Goal: Information Seeking & Learning: Compare options

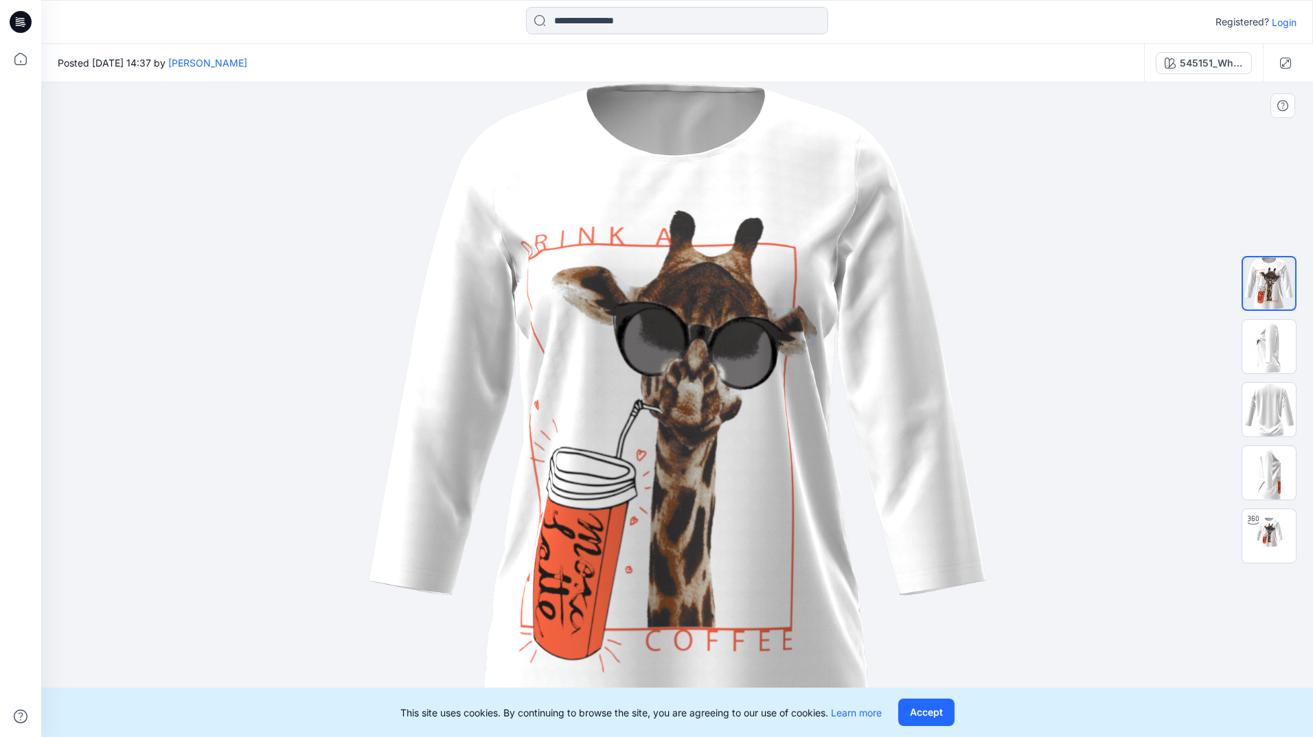
drag, startPoint x: 889, startPoint y: 485, endPoint x: 494, endPoint y: 416, distance: 400.9
click at [465, 460] on img at bounding box center [677, 409] width 619 height 655
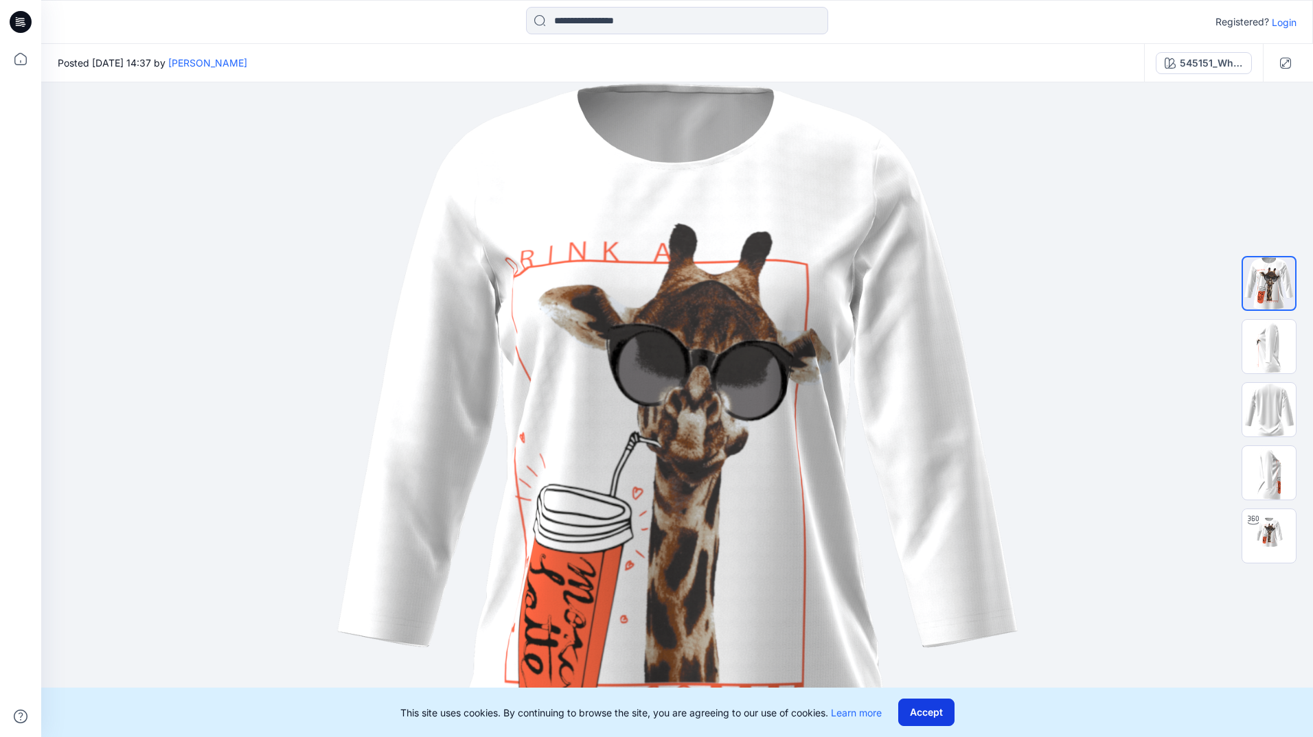
click at [923, 708] on button "Accept" at bounding box center [926, 712] width 56 height 27
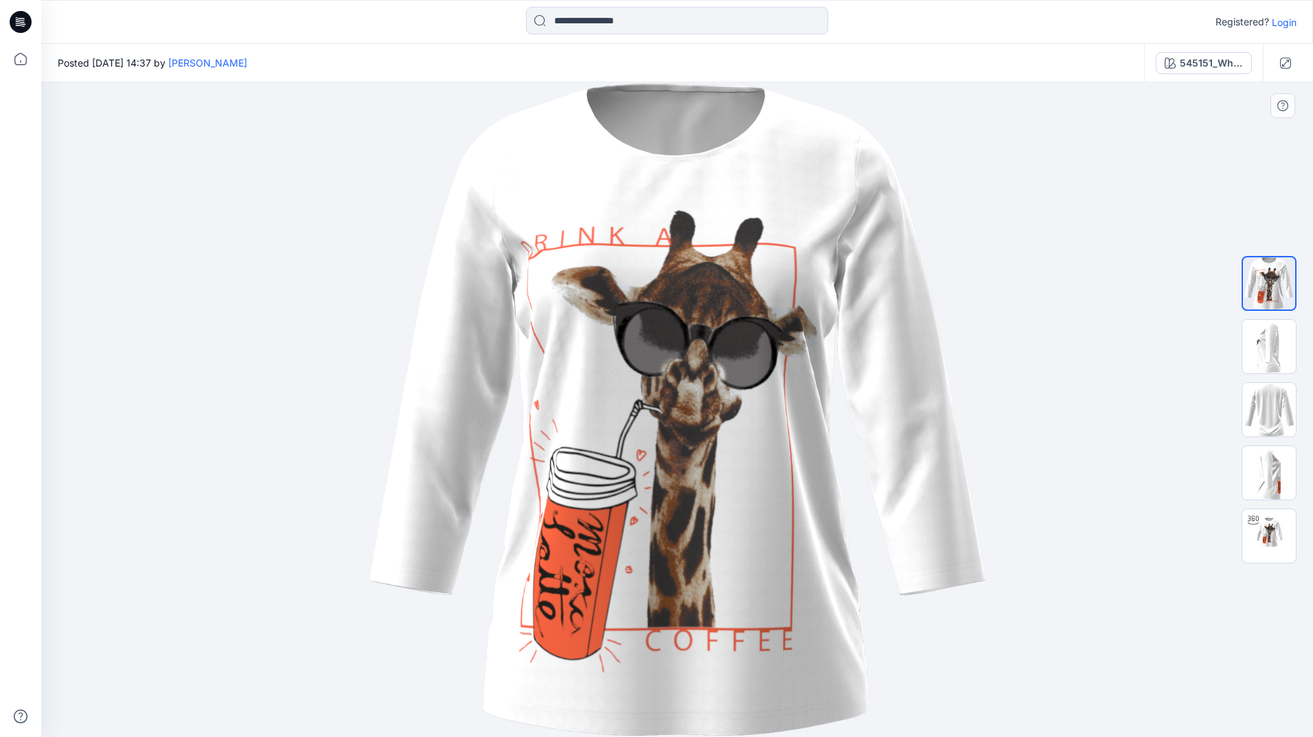
drag, startPoint x: 772, startPoint y: 393, endPoint x: 553, endPoint y: 408, distance: 218.8
click at [553, 408] on img at bounding box center [677, 409] width 619 height 655
click at [1279, 354] on img at bounding box center [1269, 347] width 54 height 54
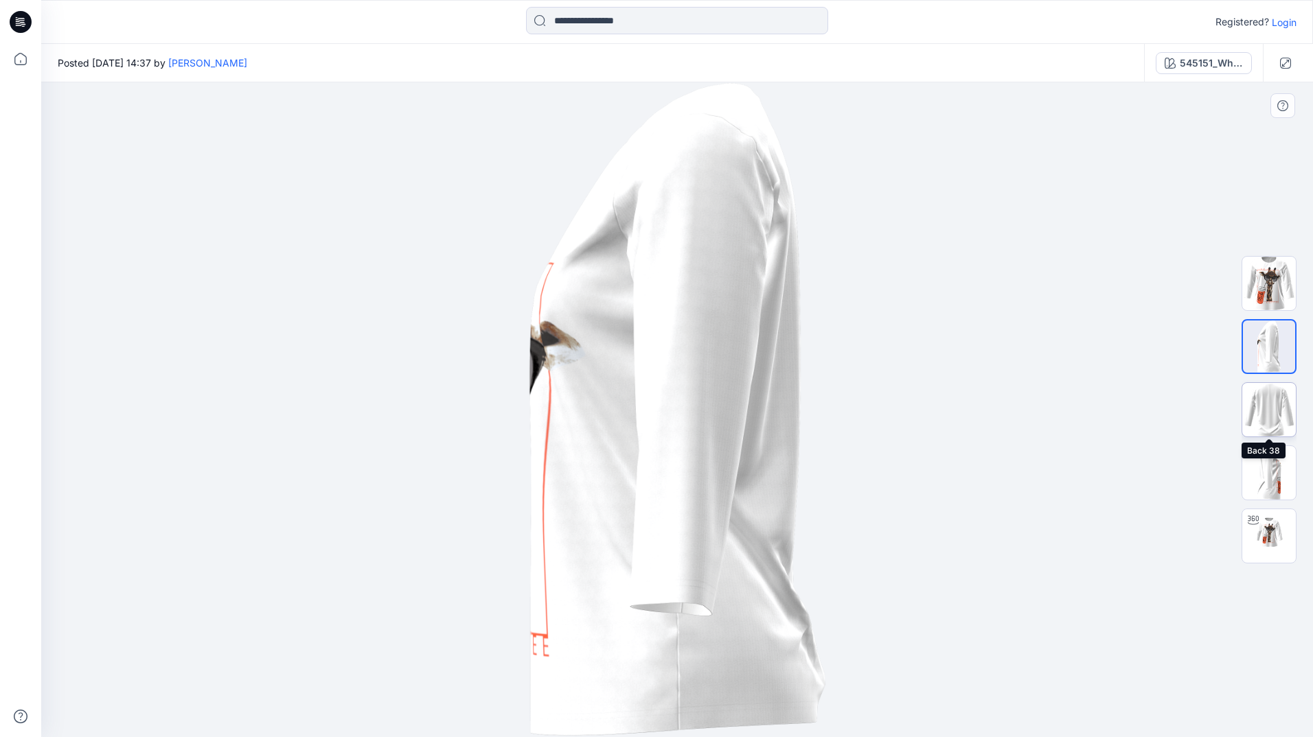
click at [1274, 421] on img at bounding box center [1269, 410] width 54 height 54
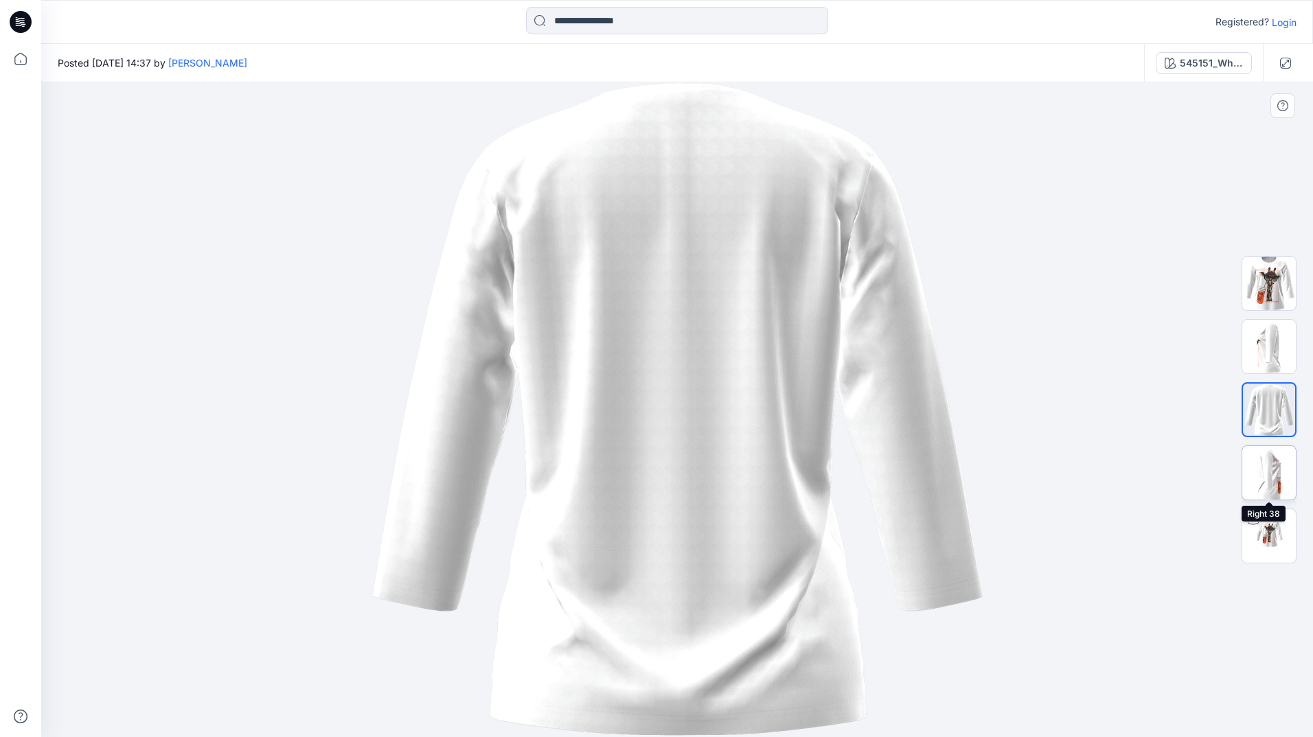
click at [1281, 485] on img at bounding box center [1269, 473] width 54 height 54
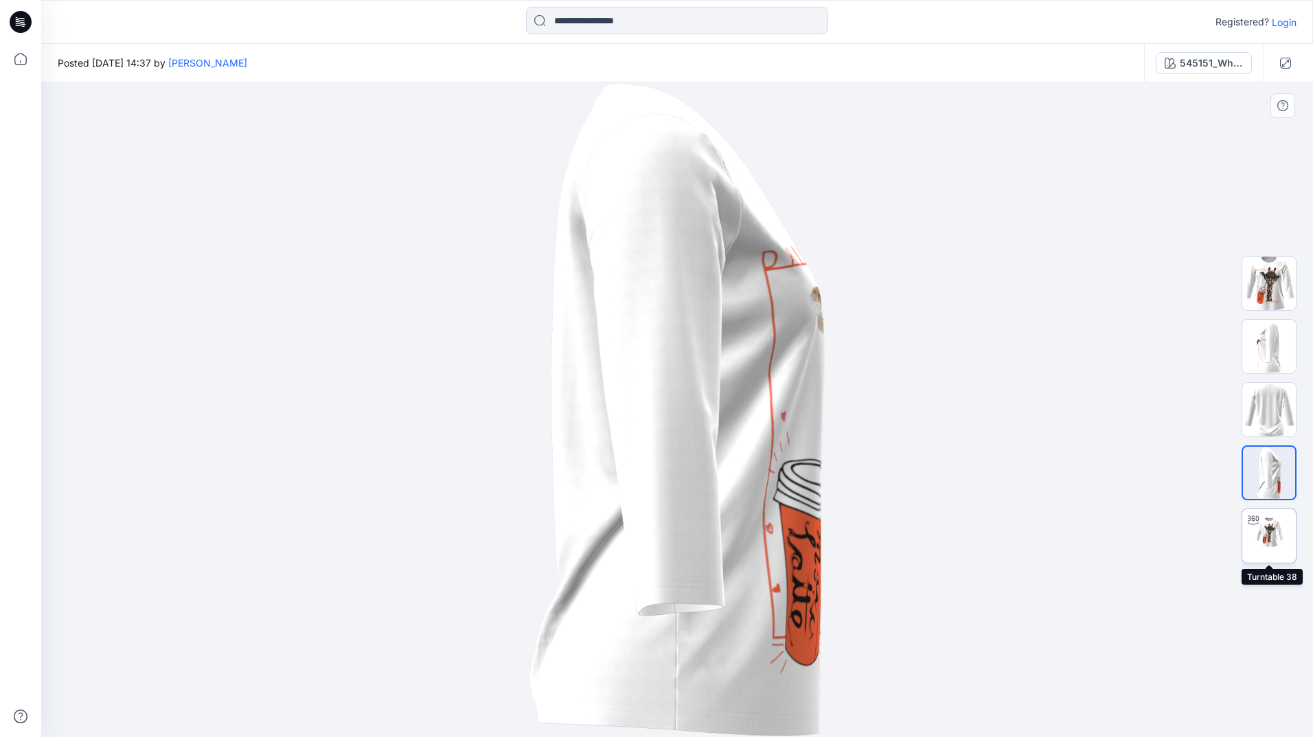
click at [1280, 551] on img at bounding box center [1269, 536] width 54 height 54
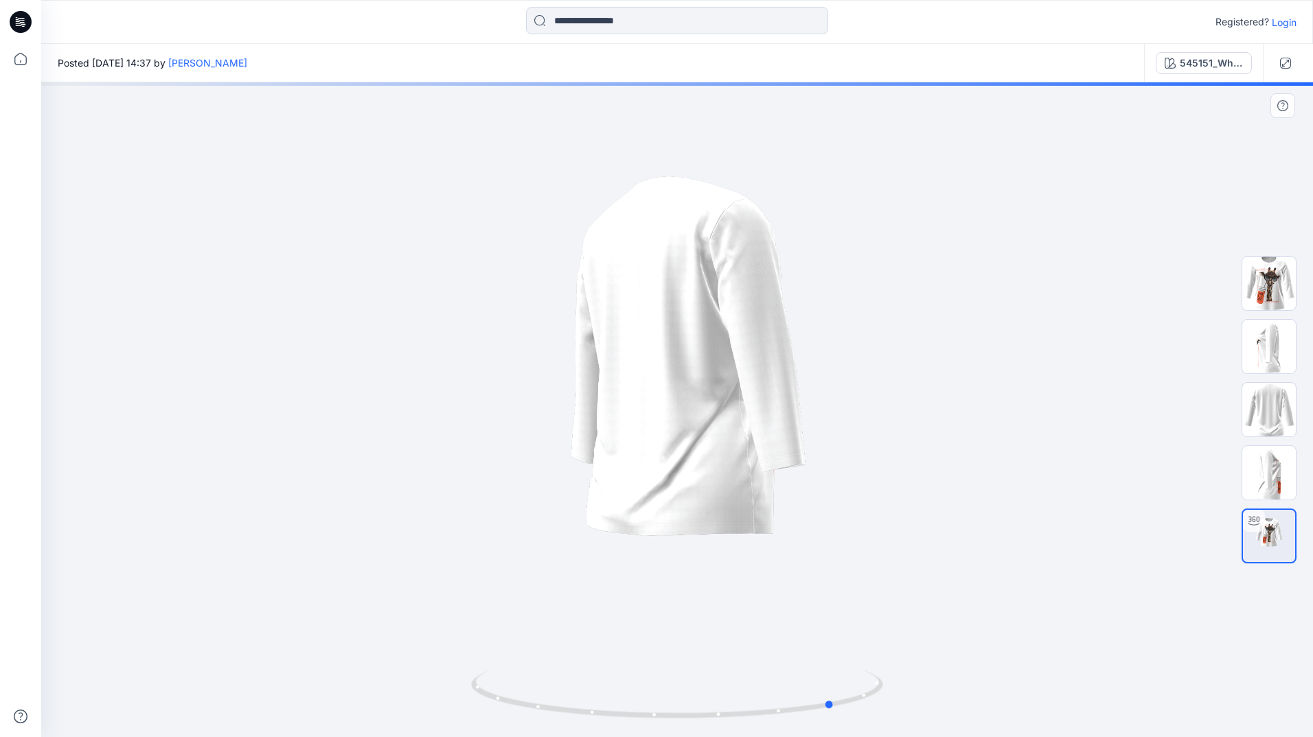
drag, startPoint x: 662, startPoint y: 492, endPoint x: 501, endPoint y: 481, distance: 161.7
click at [408, 488] on div at bounding box center [677, 409] width 1272 height 655
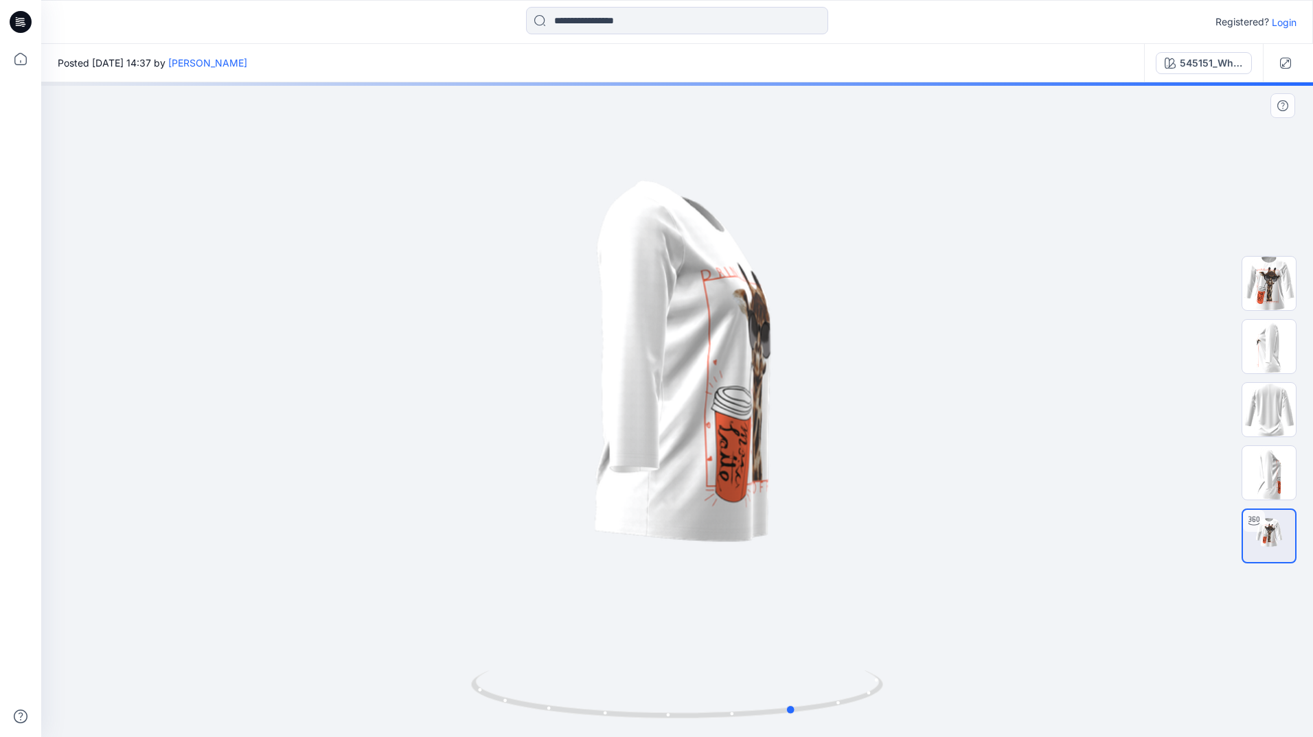
drag, startPoint x: 805, startPoint y: 466, endPoint x: 737, endPoint y: 462, distance: 67.4
click at [737, 466] on div at bounding box center [677, 409] width 1272 height 655
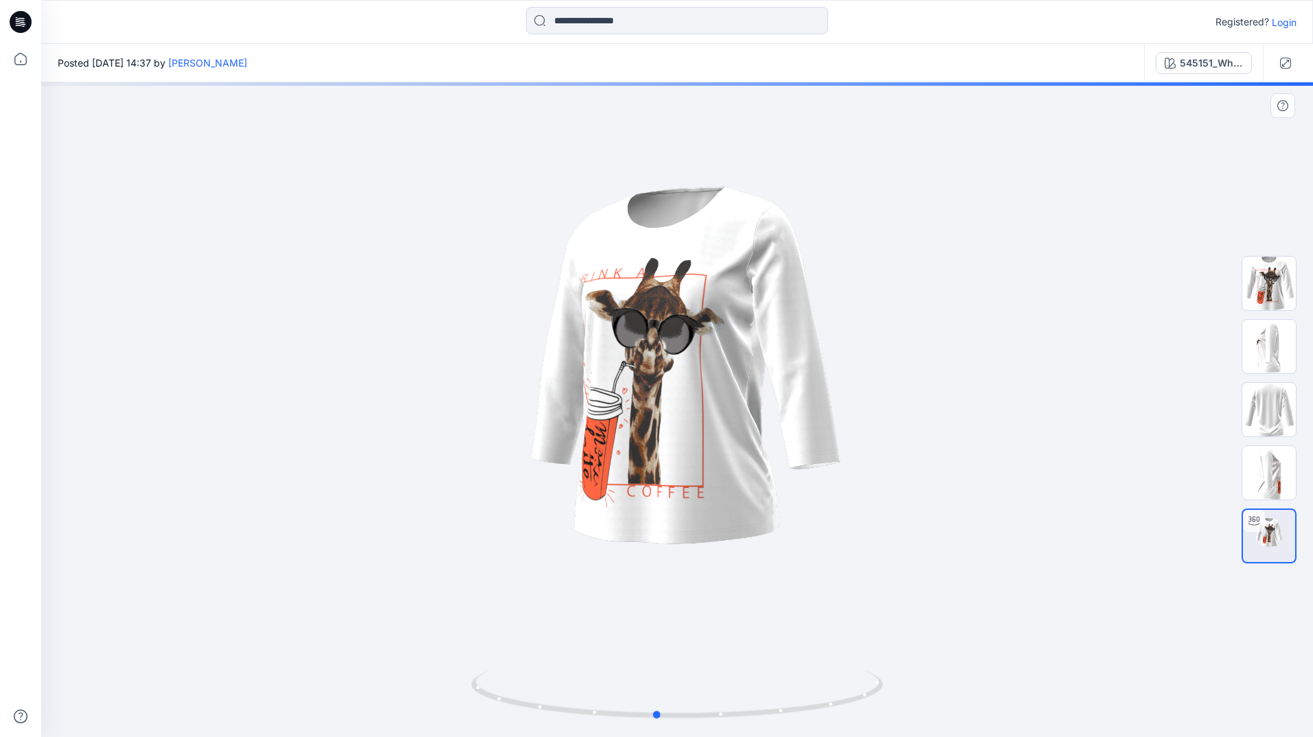
drag, startPoint x: 748, startPoint y: 466, endPoint x: 700, endPoint y: 468, distance: 48.1
click at [700, 468] on div at bounding box center [677, 409] width 1272 height 655
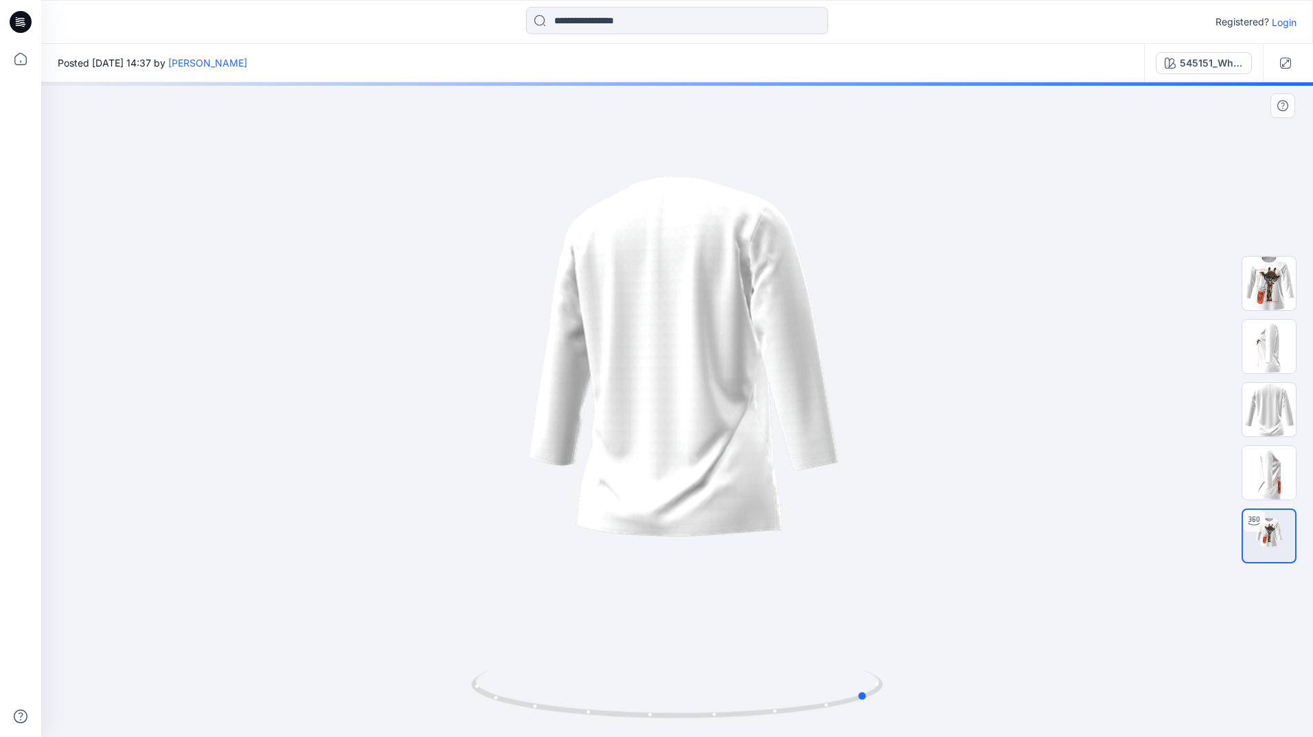
drag, startPoint x: 780, startPoint y: 463, endPoint x: 538, endPoint y: 454, distance: 242.6
click at [612, 476] on div at bounding box center [677, 409] width 1272 height 655
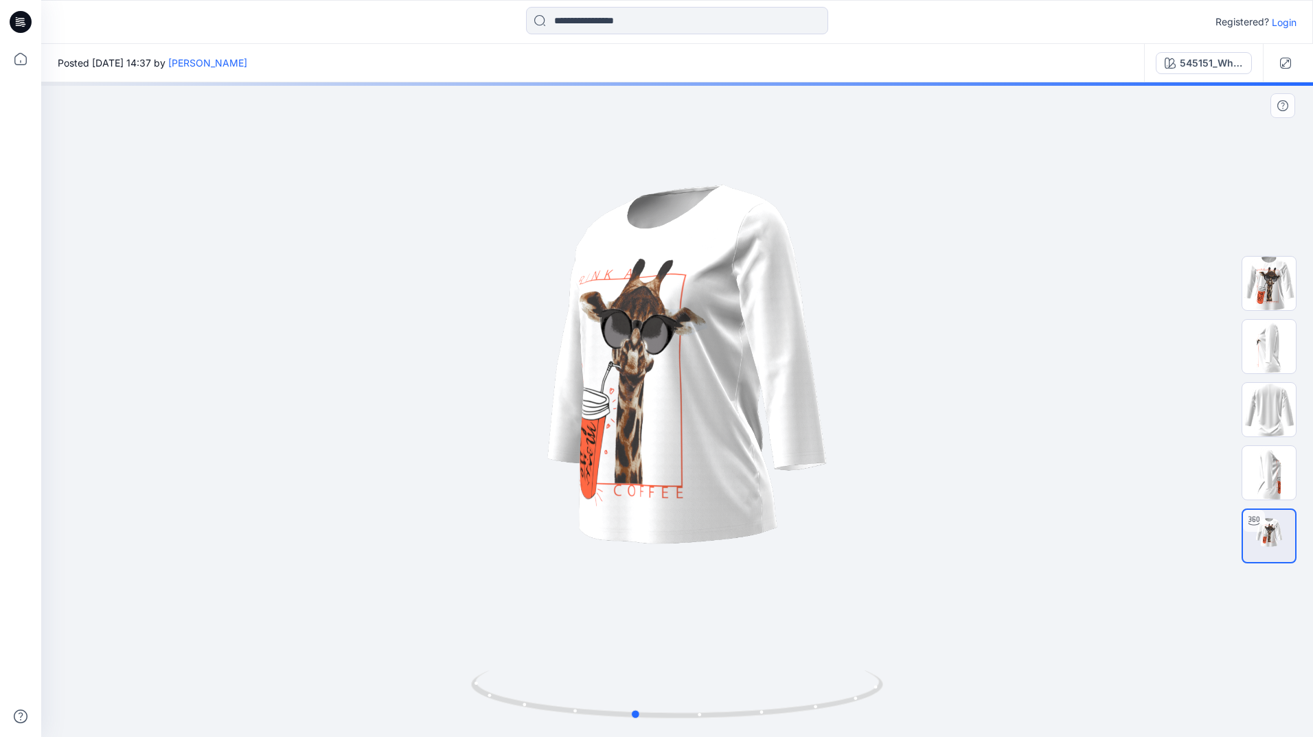
drag, startPoint x: 532, startPoint y: 453, endPoint x: 812, endPoint y: 481, distance: 280.9
click at [812, 481] on div at bounding box center [677, 409] width 1272 height 655
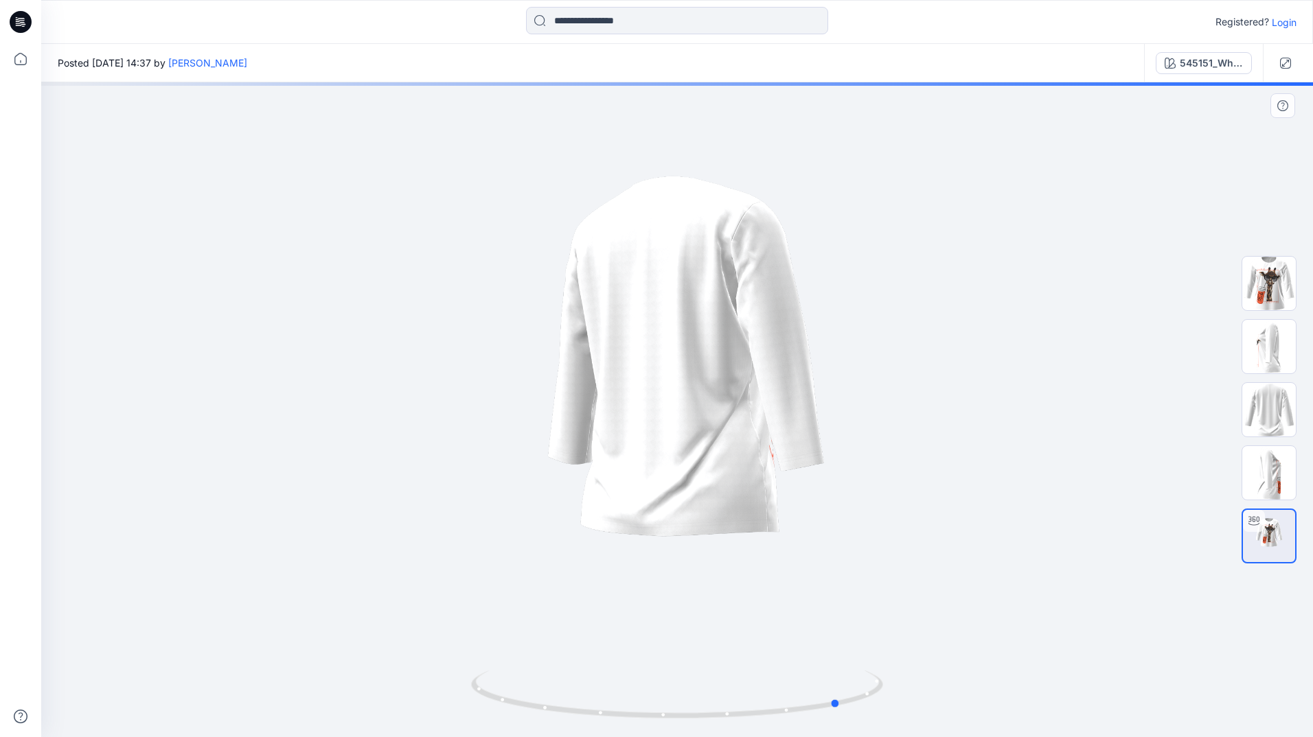
drag, startPoint x: 695, startPoint y: 468, endPoint x: 844, endPoint y: 481, distance: 149.6
click at [858, 487] on div at bounding box center [677, 409] width 1272 height 655
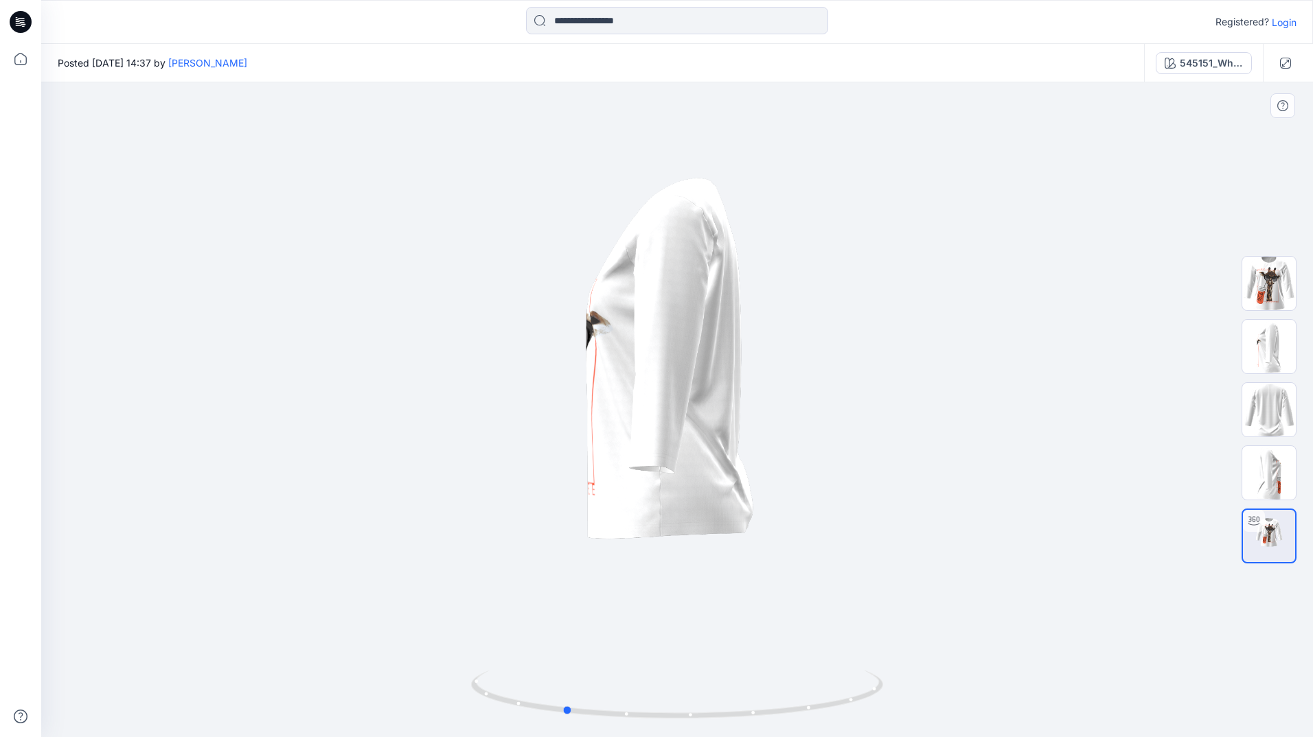
drag, startPoint x: 735, startPoint y: 460, endPoint x: 760, endPoint y: 458, distance: 25.5
click at [782, 466] on div at bounding box center [677, 409] width 1272 height 655
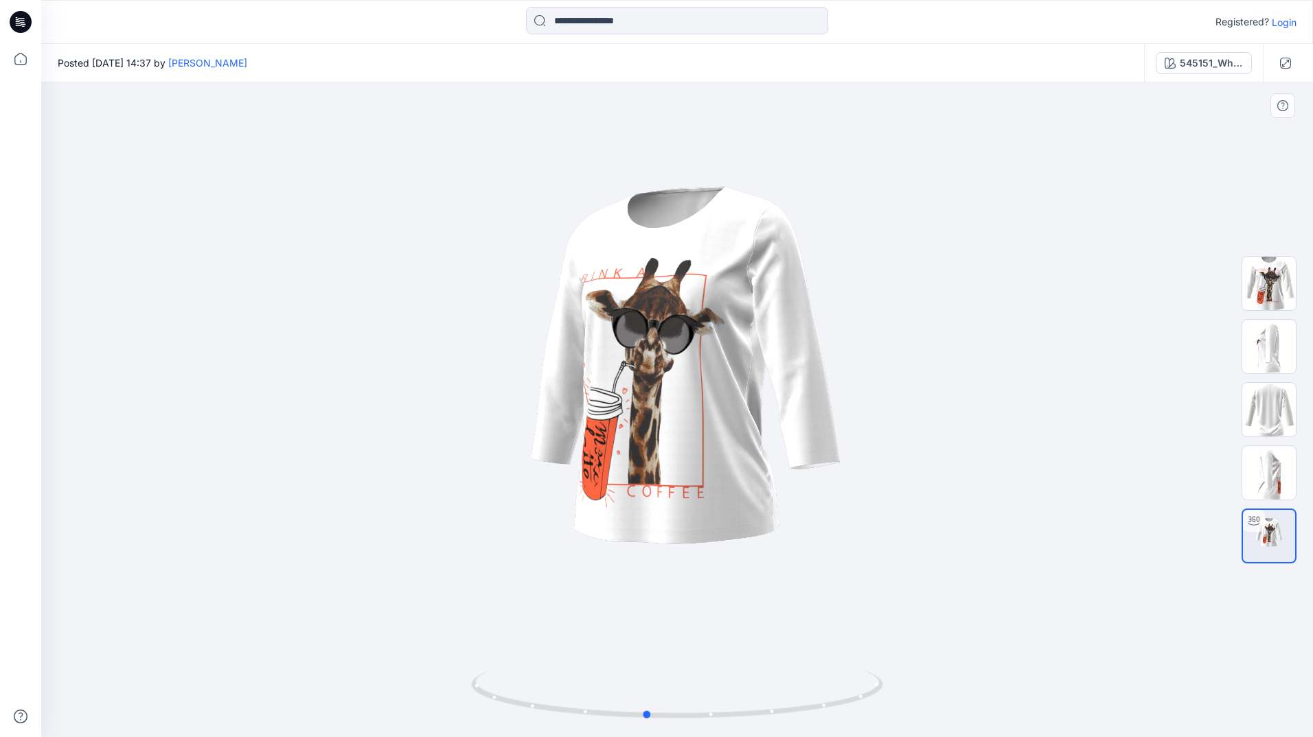
drag, startPoint x: 707, startPoint y: 435, endPoint x: 768, endPoint y: 435, distance: 61.1
click at [768, 435] on div at bounding box center [677, 409] width 1272 height 655
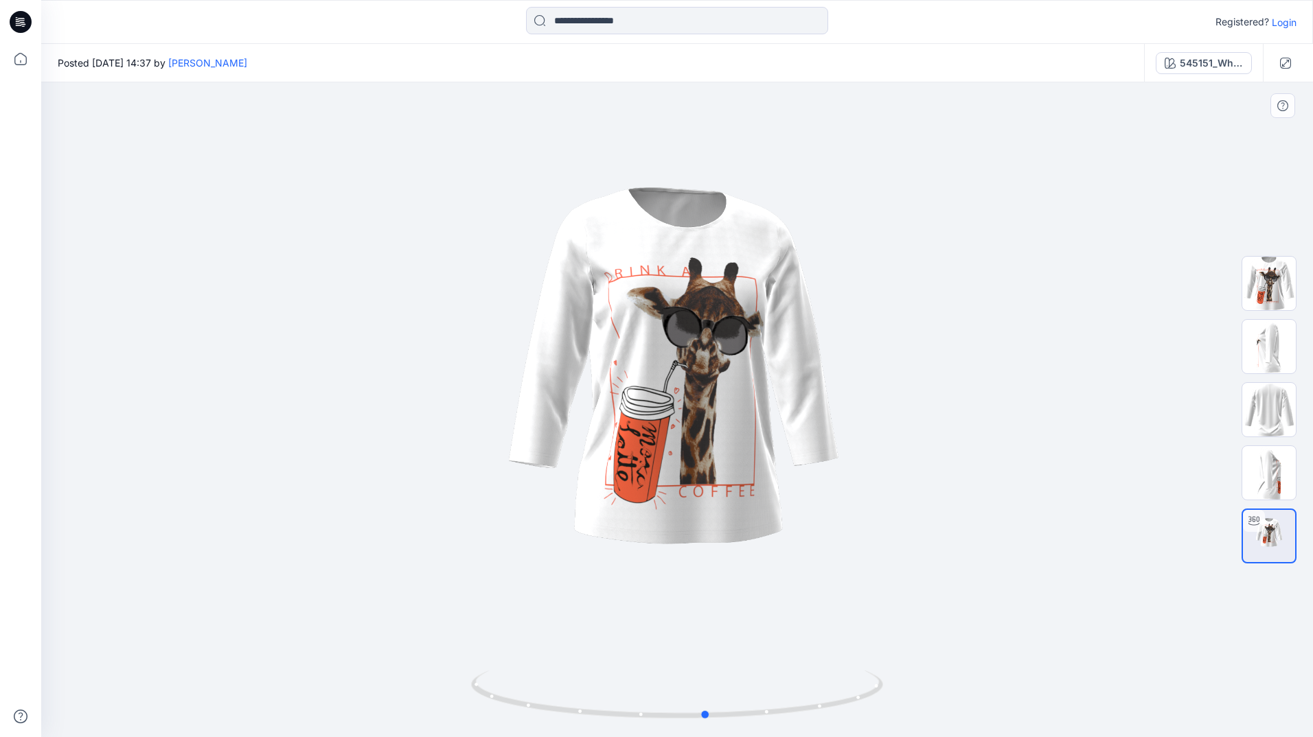
drag, startPoint x: 746, startPoint y: 422, endPoint x: 849, endPoint y: 422, distance: 103.0
click at [849, 422] on div at bounding box center [677, 409] width 1272 height 655
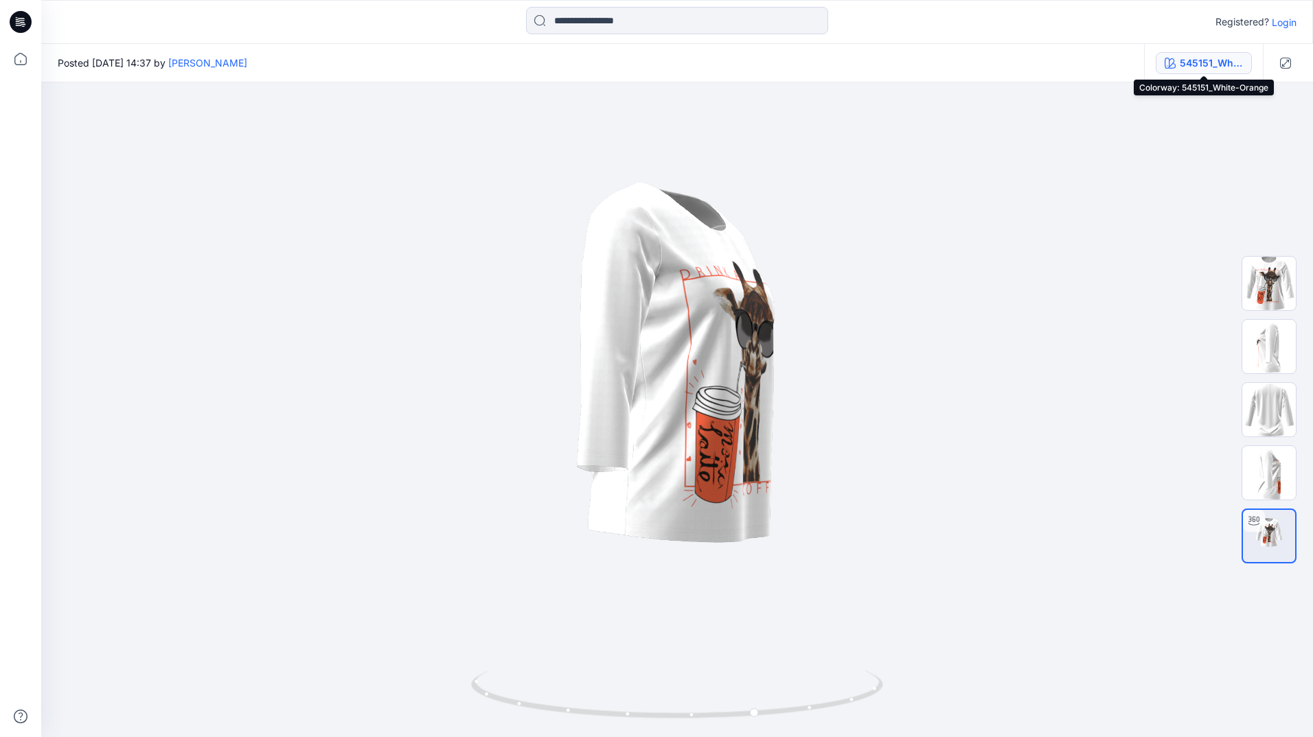
click at [1168, 62] on icon "button" at bounding box center [1170, 63] width 11 height 11
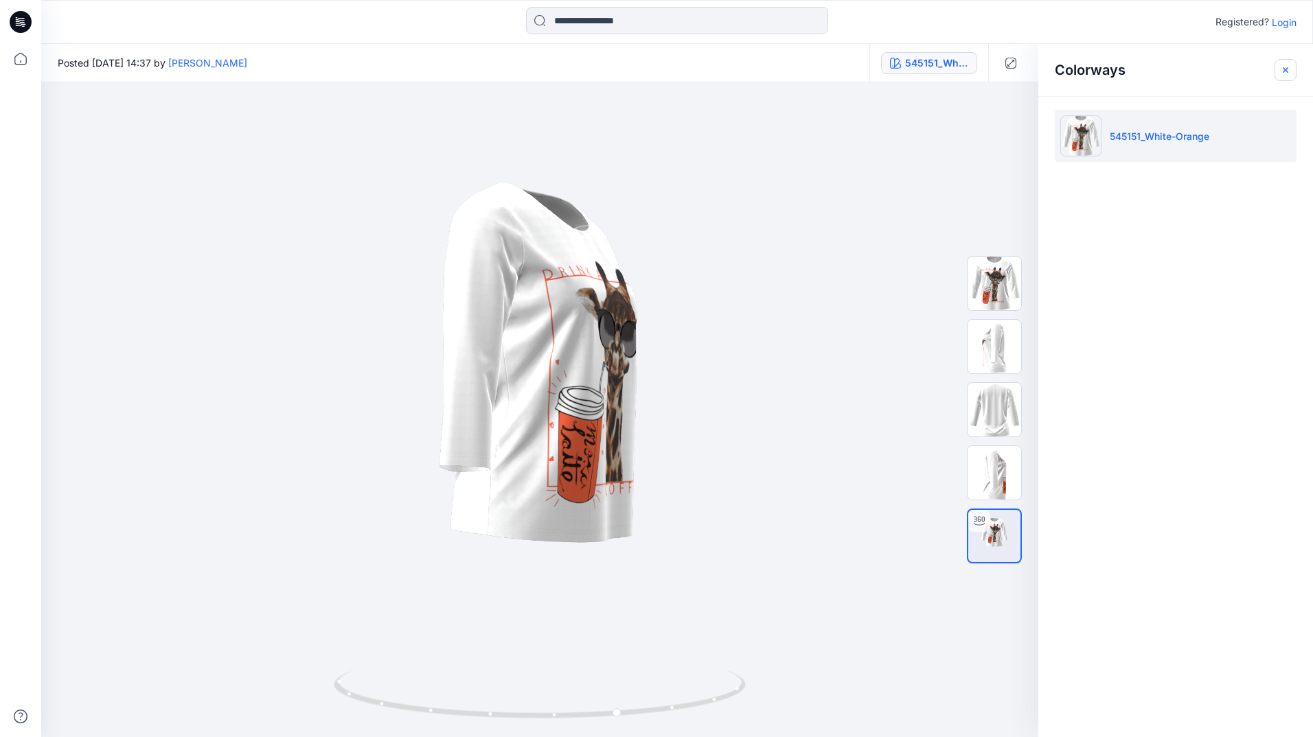
click at [1290, 69] on icon "button" at bounding box center [1285, 70] width 11 height 11
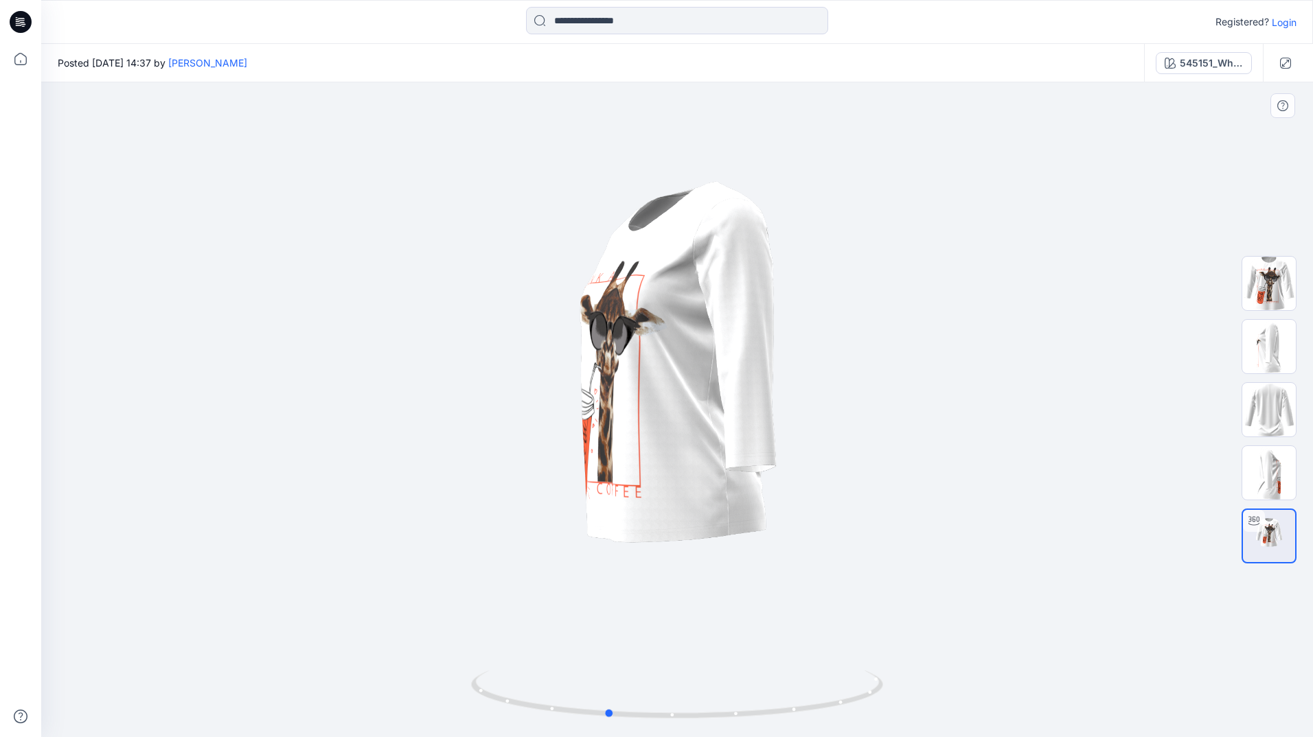
drag, startPoint x: 685, startPoint y: 326, endPoint x: 429, endPoint y: 295, distance: 257.4
click at [531, 321] on div at bounding box center [677, 409] width 1272 height 655
click at [25, 56] on icon at bounding box center [20, 59] width 30 height 30
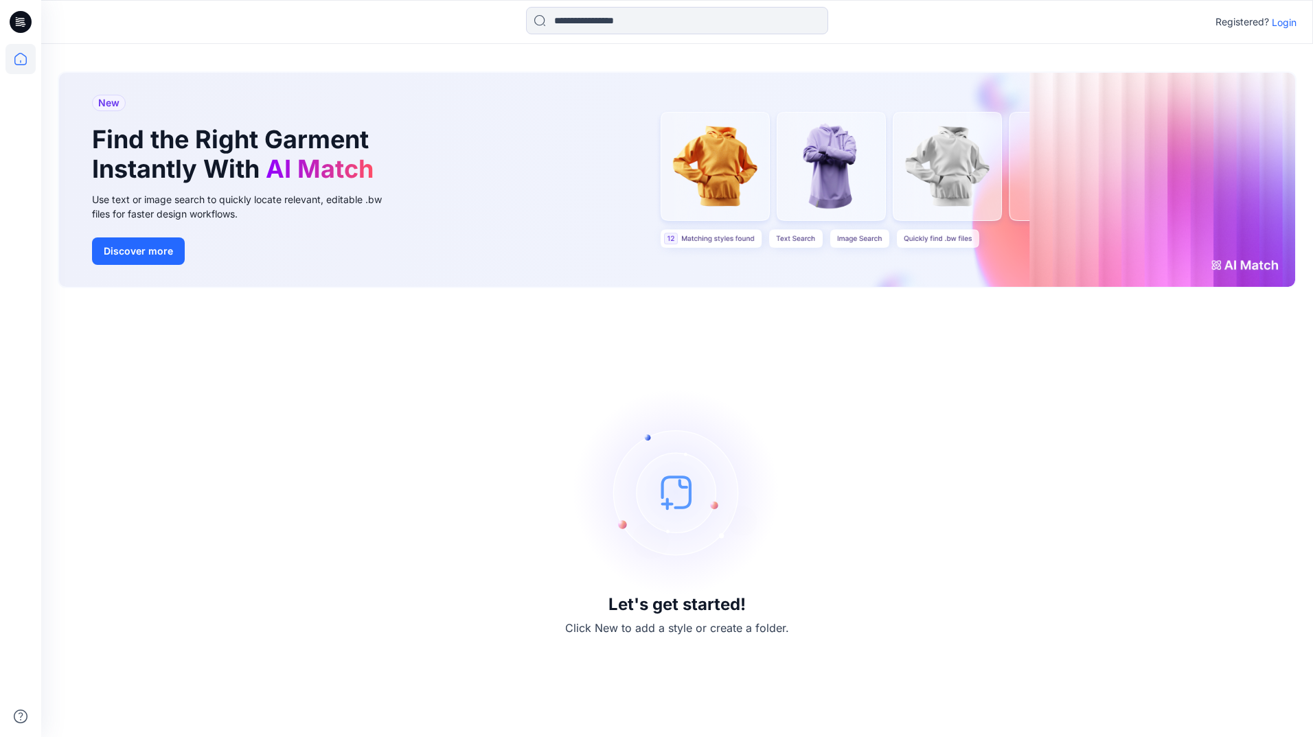
click at [24, 23] on icon at bounding box center [22, 22] width 5 height 1
click at [1, 23] on div at bounding box center [21, 22] width 44 height 44
click at [3, 23] on div at bounding box center [21, 22] width 44 height 44
drag, startPoint x: 21, startPoint y: 23, endPoint x: 25, endPoint y: 14, distance: 9.8
click at [22, 24] on icon at bounding box center [21, 22] width 22 height 44
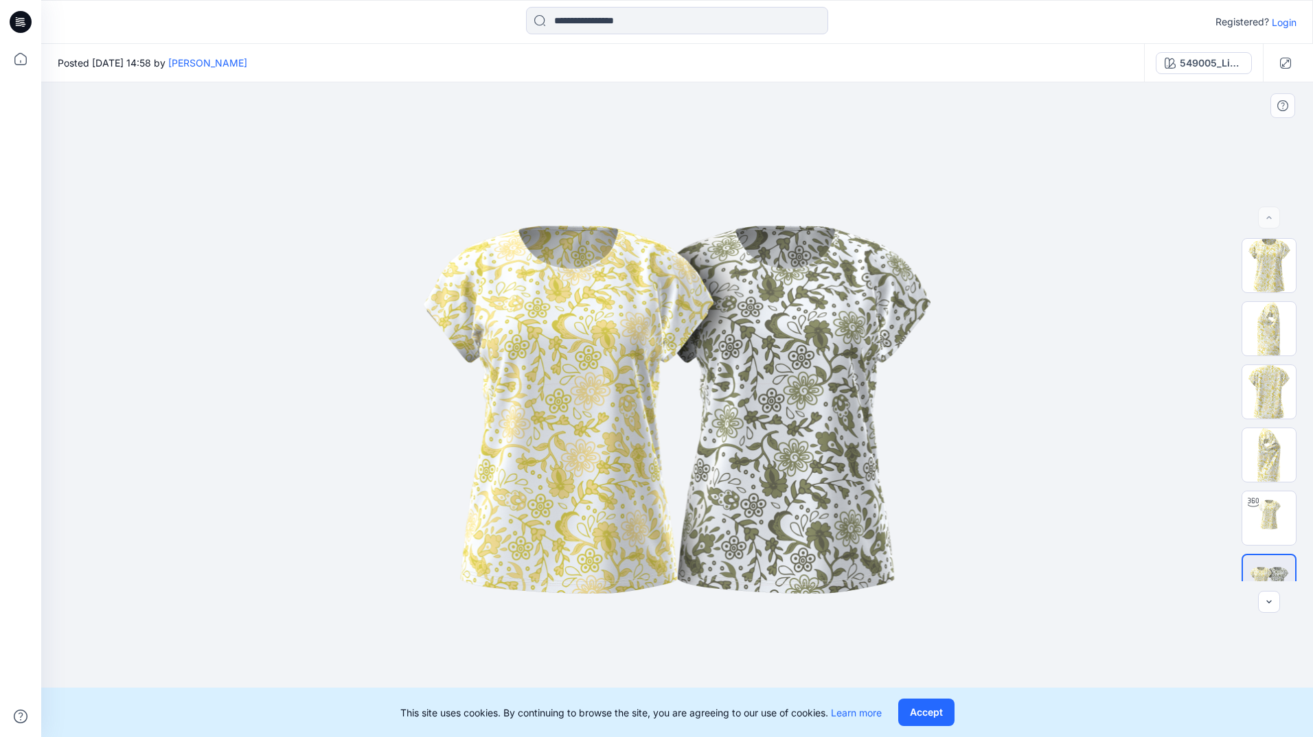
drag, startPoint x: 788, startPoint y: 426, endPoint x: 765, endPoint y: 432, distance: 24.1
click at [599, 426] on img at bounding box center [677, 410] width 687 height 412
click at [1268, 566] on img at bounding box center [1269, 582] width 52 height 32
drag, startPoint x: 591, startPoint y: 360, endPoint x: 393, endPoint y: 364, distance: 197.1
click at [395, 364] on img at bounding box center [677, 410] width 687 height 412
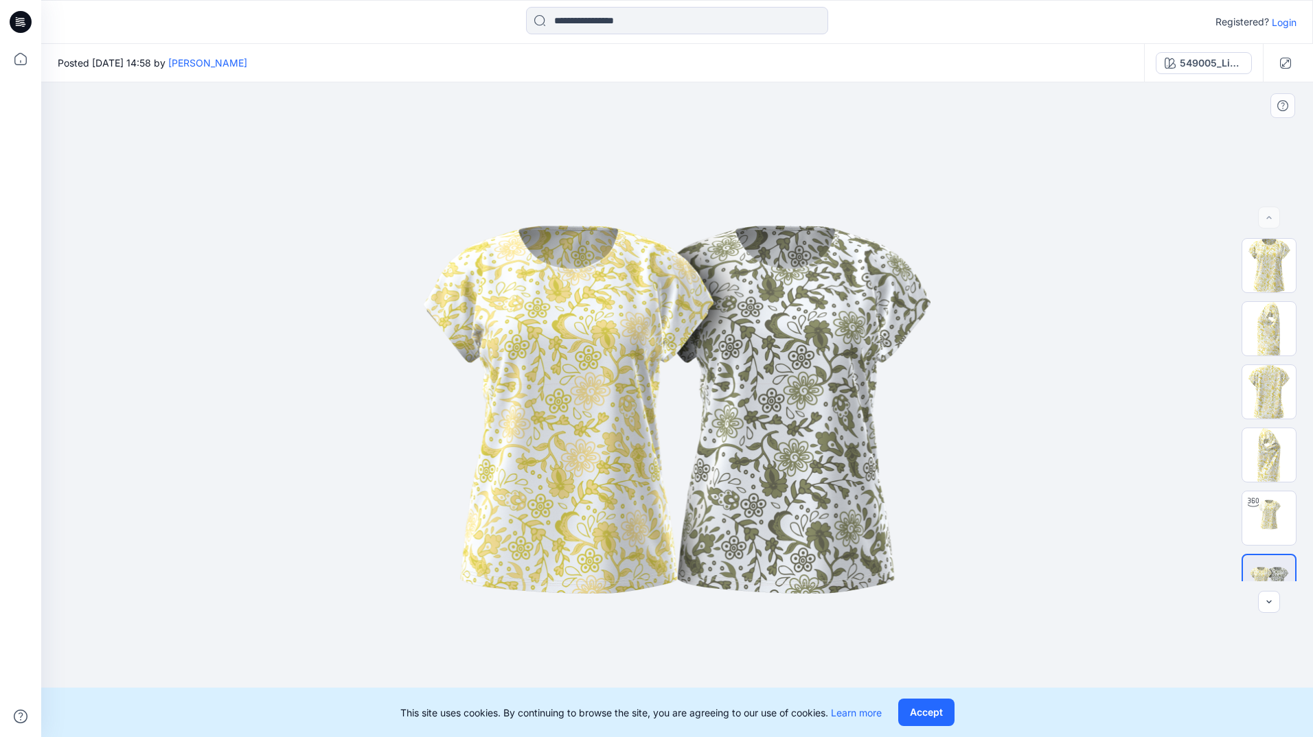
drag, startPoint x: 753, startPoint y: 380, endPoint x: 1237, endPoint y: 461, distance: 490.8
click at [637, 386] on img at bounding box center [677, 410] width 687 height 412
click at [1251, 562] on div at bounding box center [1268, 581] width 55 height 55
drag, startPoint x: 815, startPoint y: 461, endPoint x: 752, endPoint y: 463, distance: 63.2
click at [752, 463] on img at bounding box center [677, 410] width 687 height 412
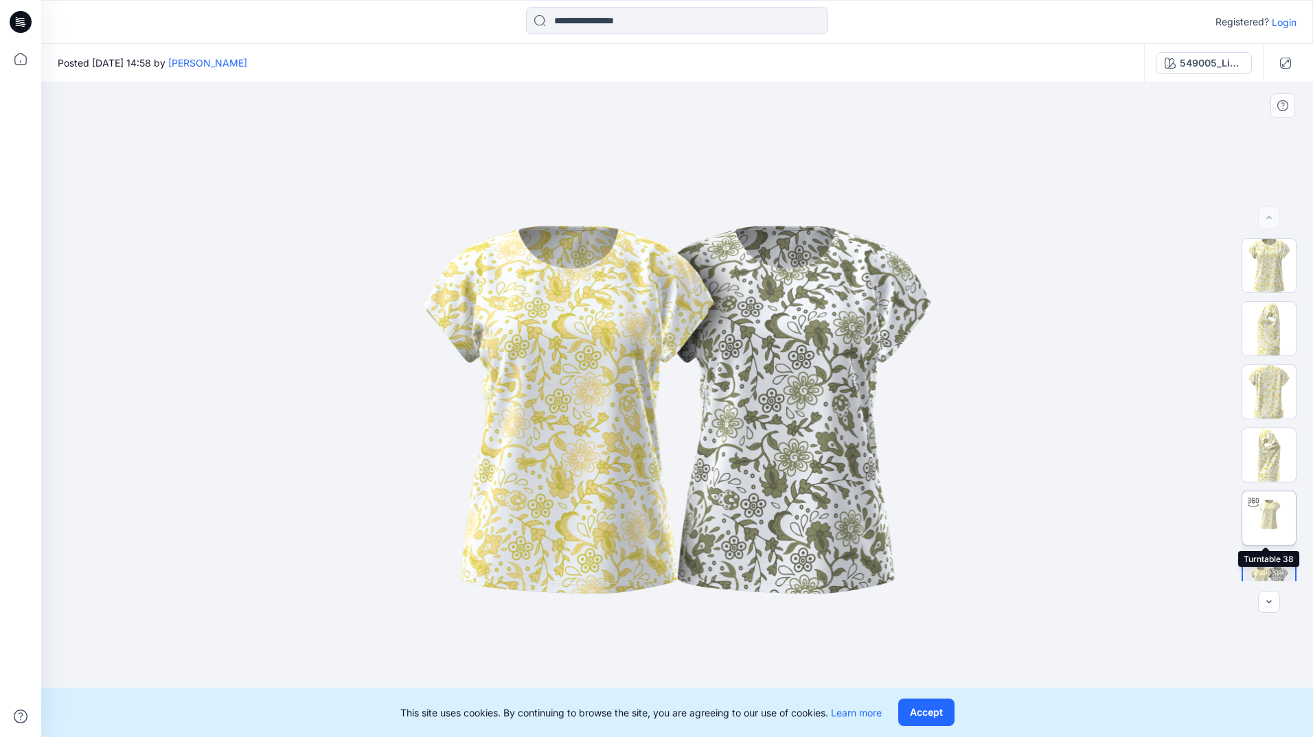
click at [1251, 526] on img at bounding box center [1269, 519] width 54 height 54
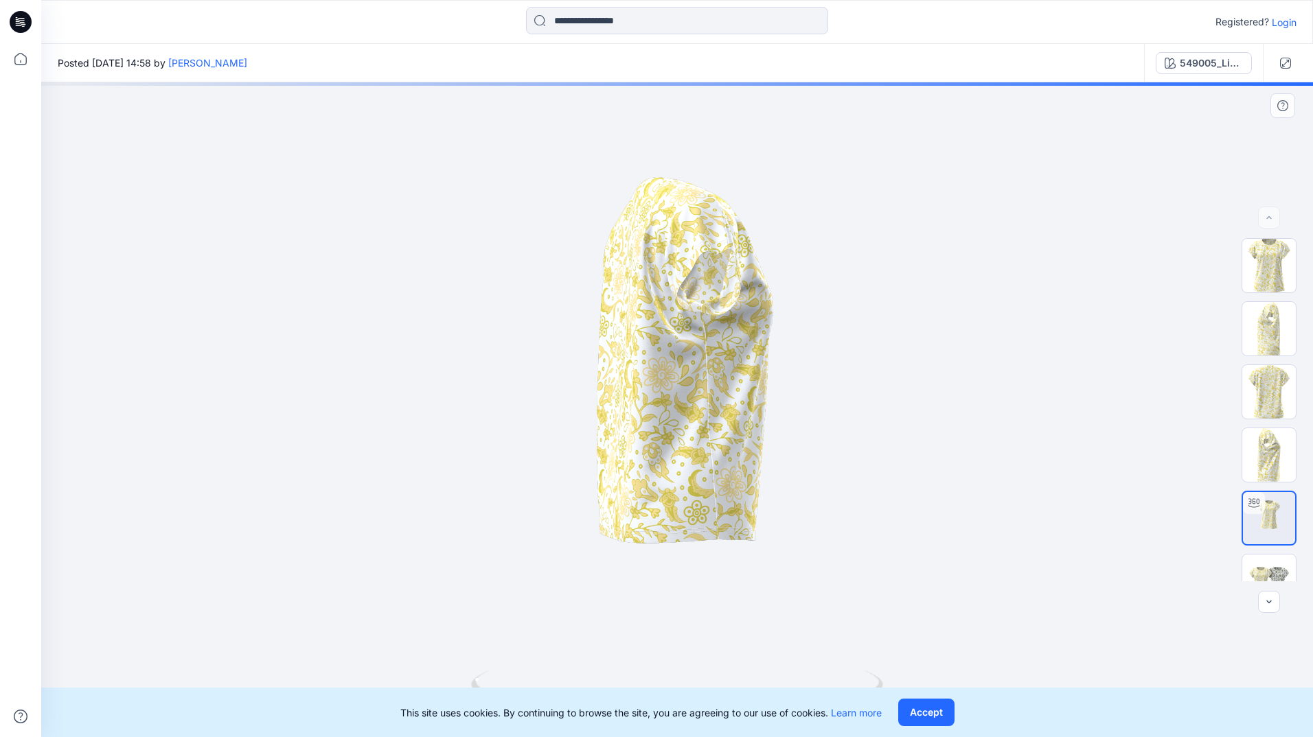
drag, startPoint x: 936, startPoint y: 433, endPoint x: 633, endPoint y: 413, distance: 303.4
click at [628, 421] on div at bounding box center [677, 409] width 1272 height 655
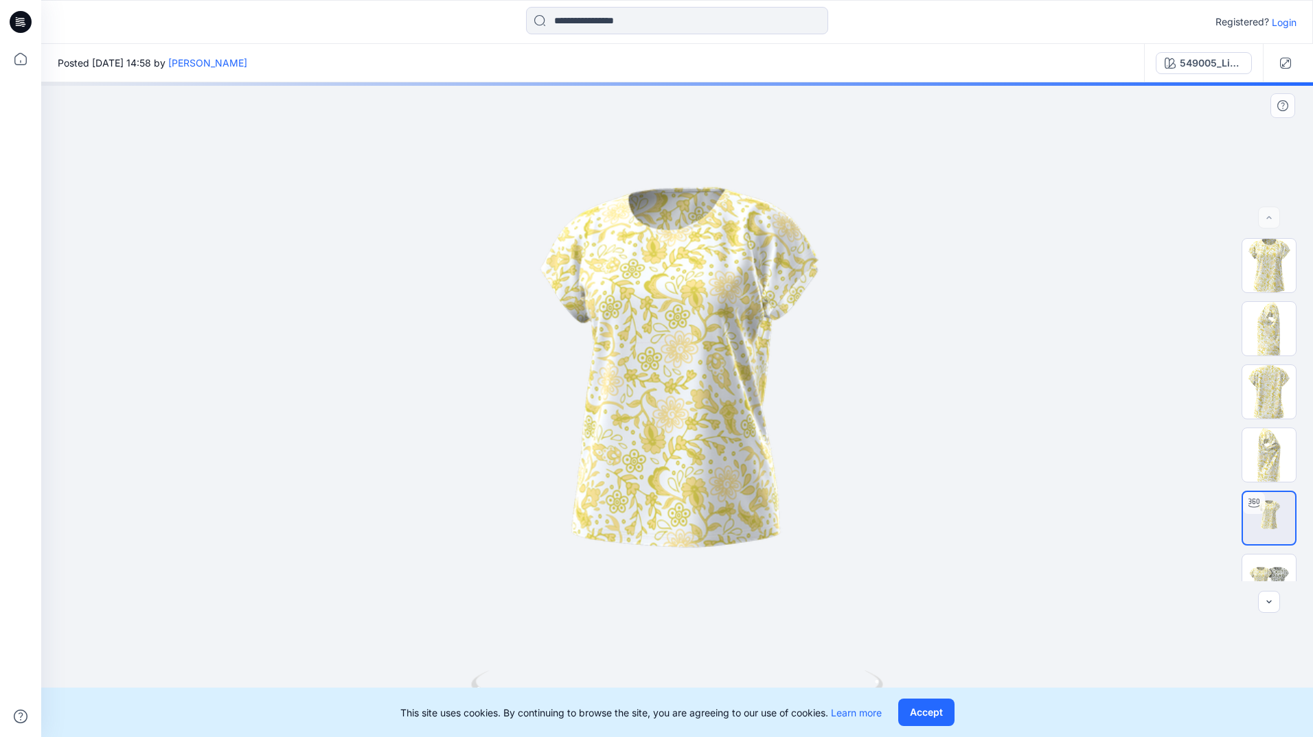
drag, startPoint x: 751, startPoint y: 359, endPoint x: 658, endPoint y: 330, distance: 97.3
click at [632, 369] on div at bounding box center [677, 409] width 1272 height 655
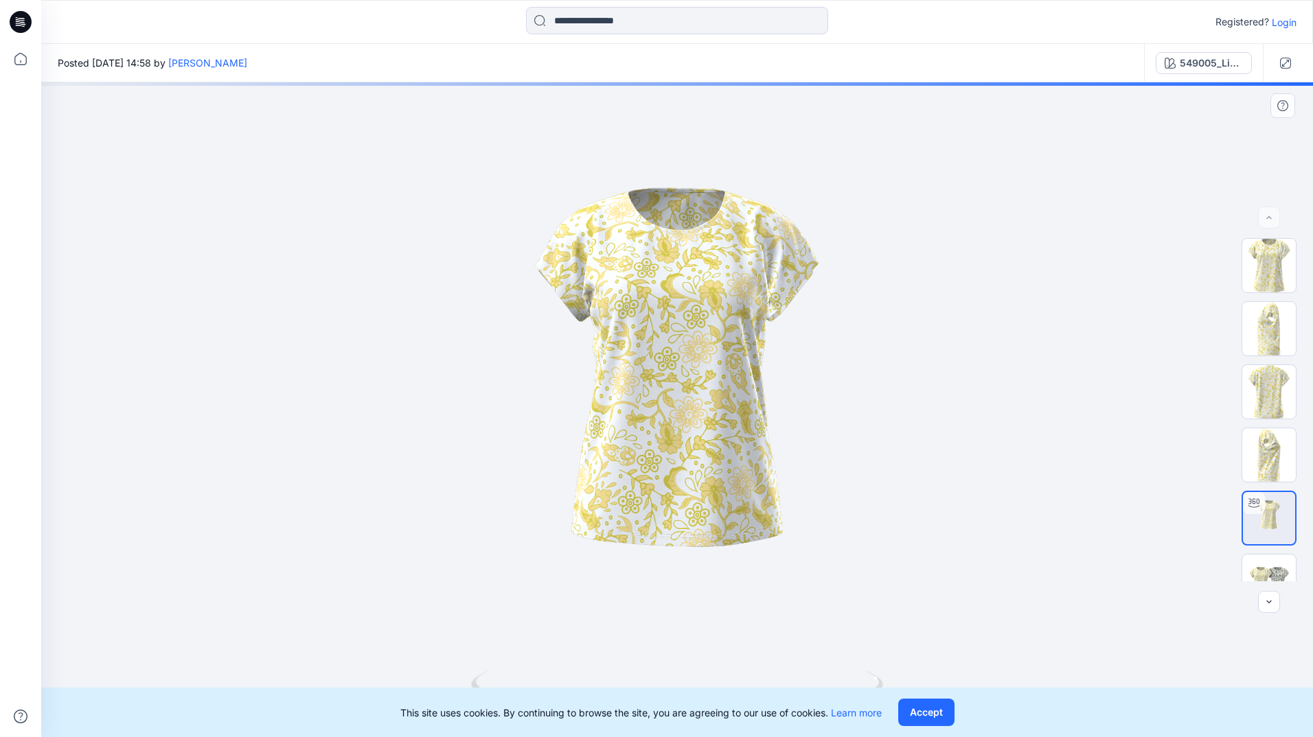
drag, startPoint x: 687, startPoint y: 286, endPoint x: 687, endPoint y: 536, distance: 250.6
click at [702, 560] on div at bounding box center [677, 409] width 1272 height 655
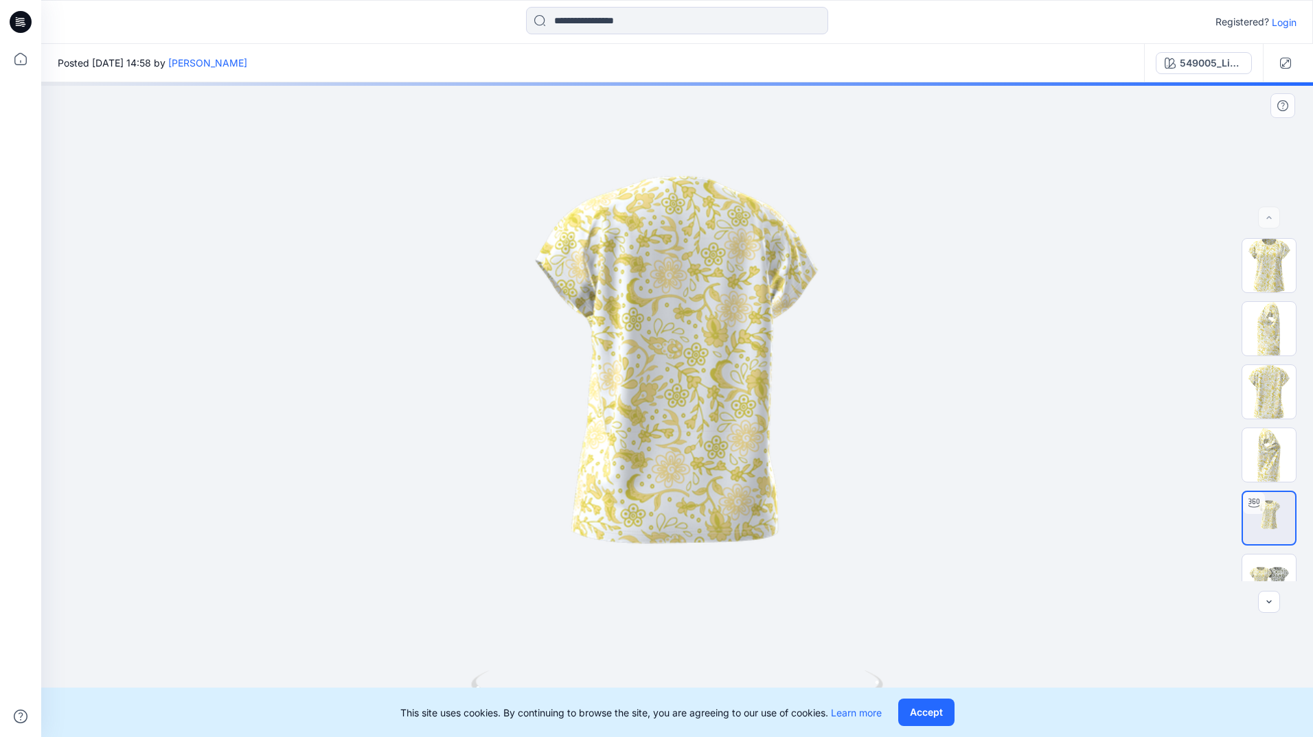
drag, startPoint x: 683, startPoint y: 528, endPoint x: 500, endPoint y: 517, distance: 183.7
click at [500, 517] on div at bounding box center [677, 409] width 1272 height 655
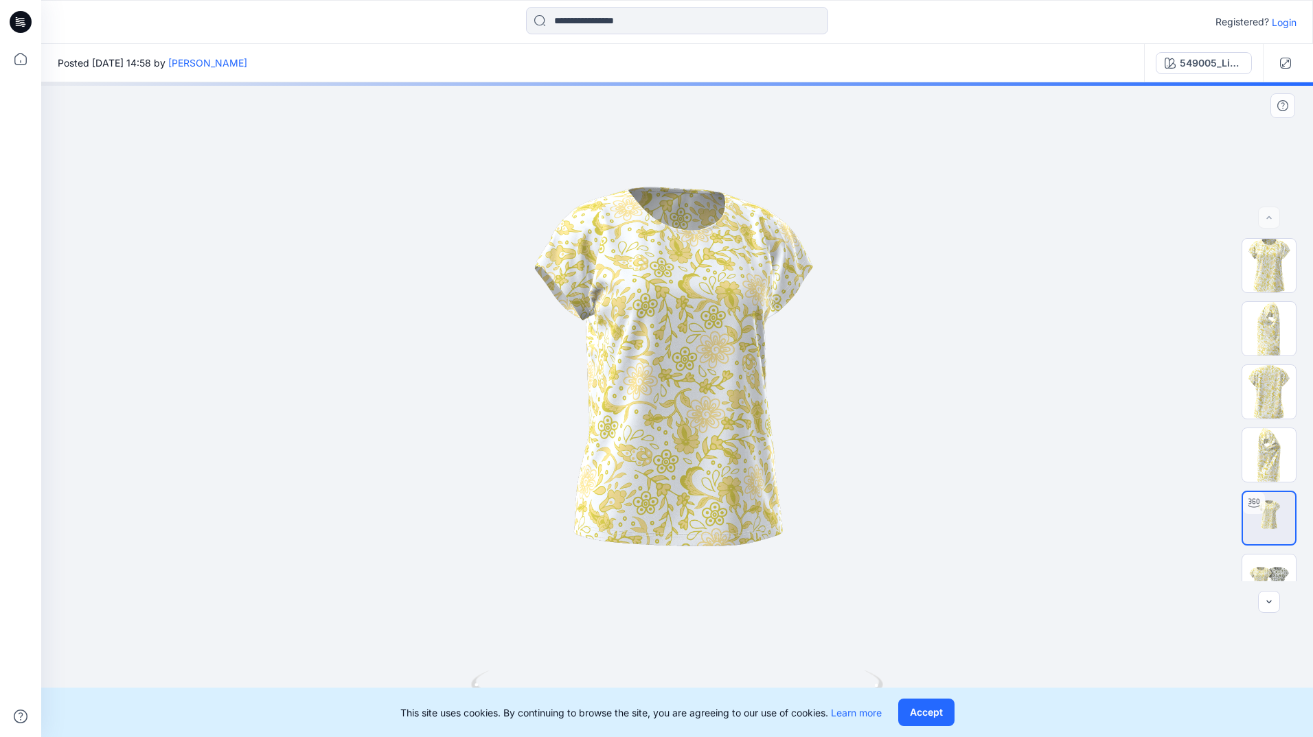
drag, startPoint x: 680, startPoint y: 479, endPoint x: 661, endPoint y: 479, distance: 18.5
click at [482, 511] on div at bounding box center [677, 409] width 1272 height 655
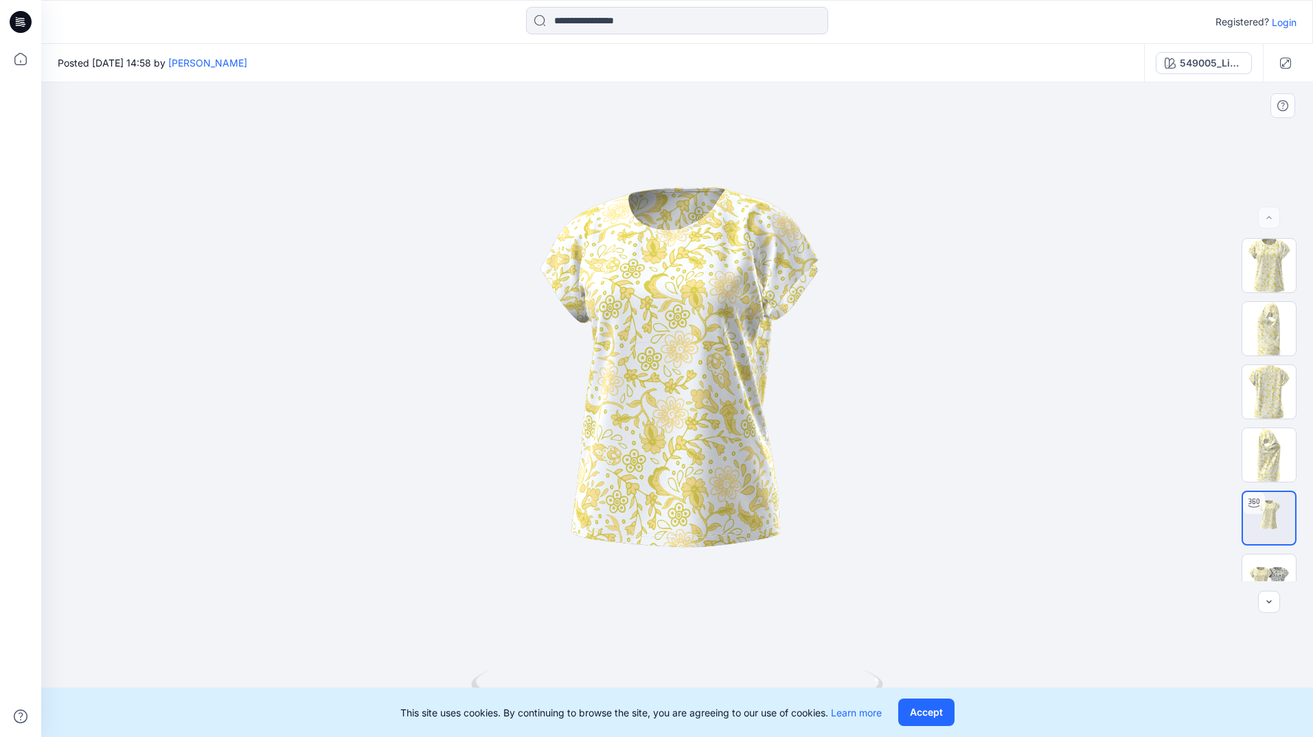
drag, startPoint x: 717, startPoint y: 477, endPoint x: 678, endPoint y: 489, distance: 40.4
click at [678, 489] on div at bounding box center [677, 409] width 1272 height 655
click at [924, 714] on button "Accept" at bounding box center [926, 712] width 56 height 27
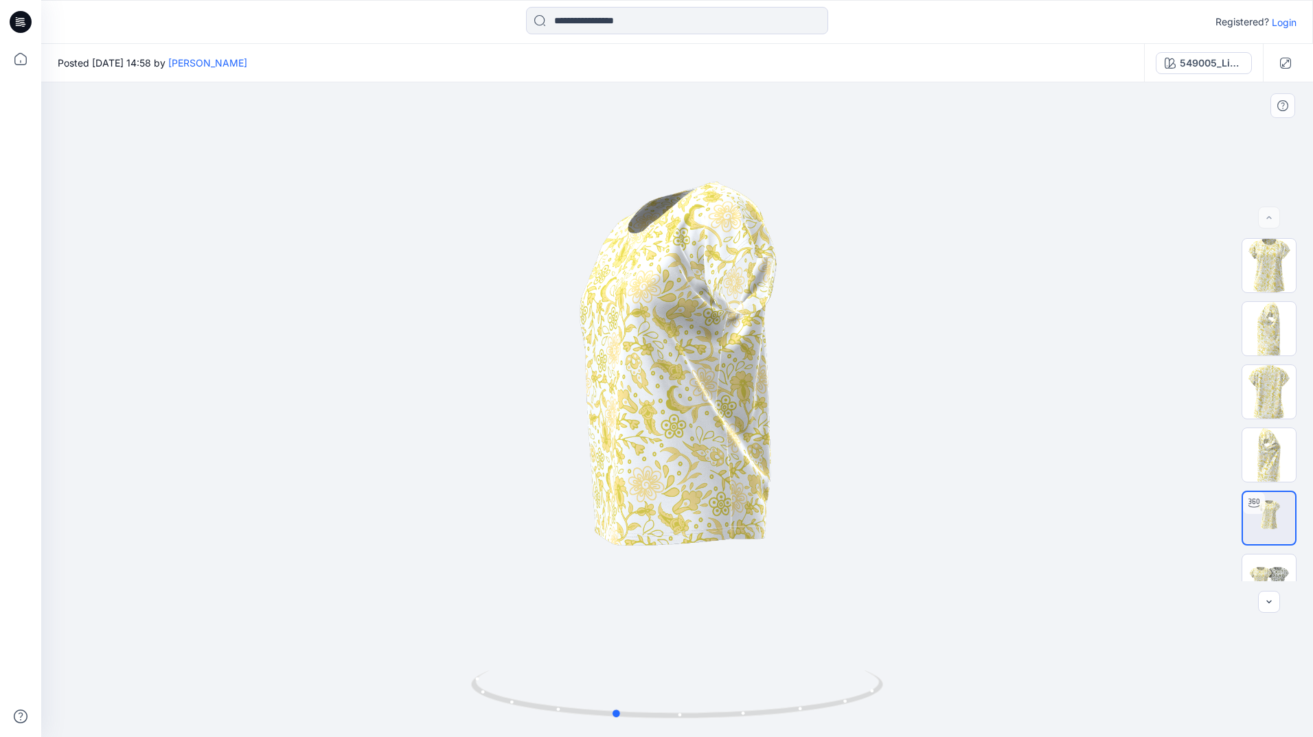
drag, startPoint x: 837, startPoint y: 619, endPoint x: 851, endPoint y: 593, distance: 30.1
click at [737, 619] on div at bounding box center [677, 409] width 1272 height 655
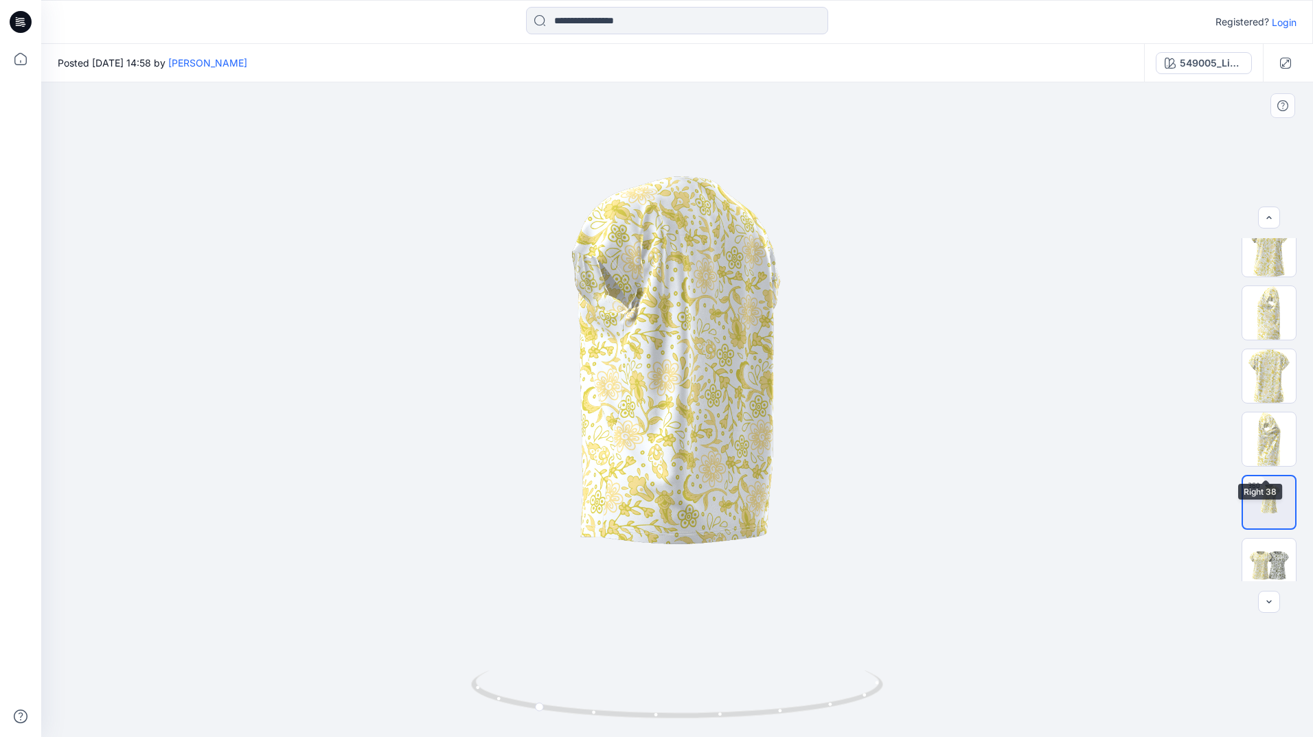
scroll to position [27, 0]
click at [1272, 558] on img at bounding box center [1269, 554] width 54 height 32
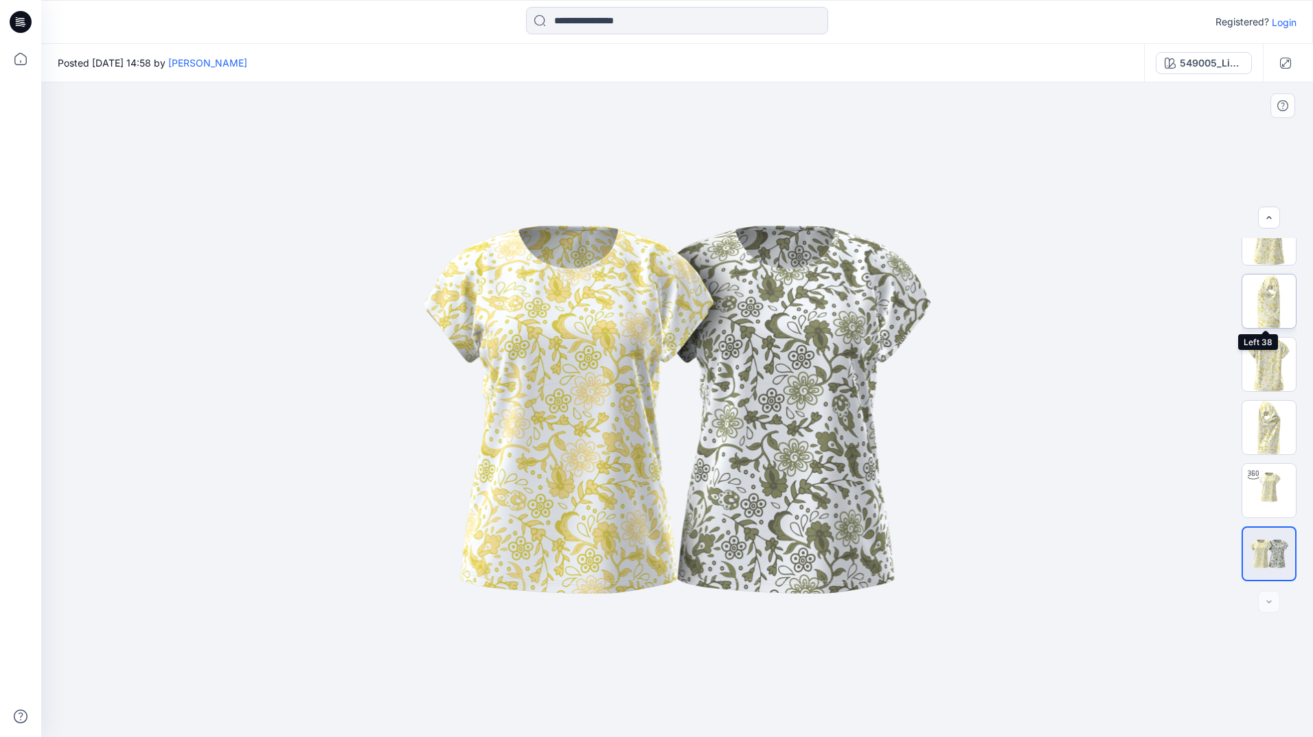
click at [1263, 288] on img at bounding box center [1269, 302] width 54 height 54
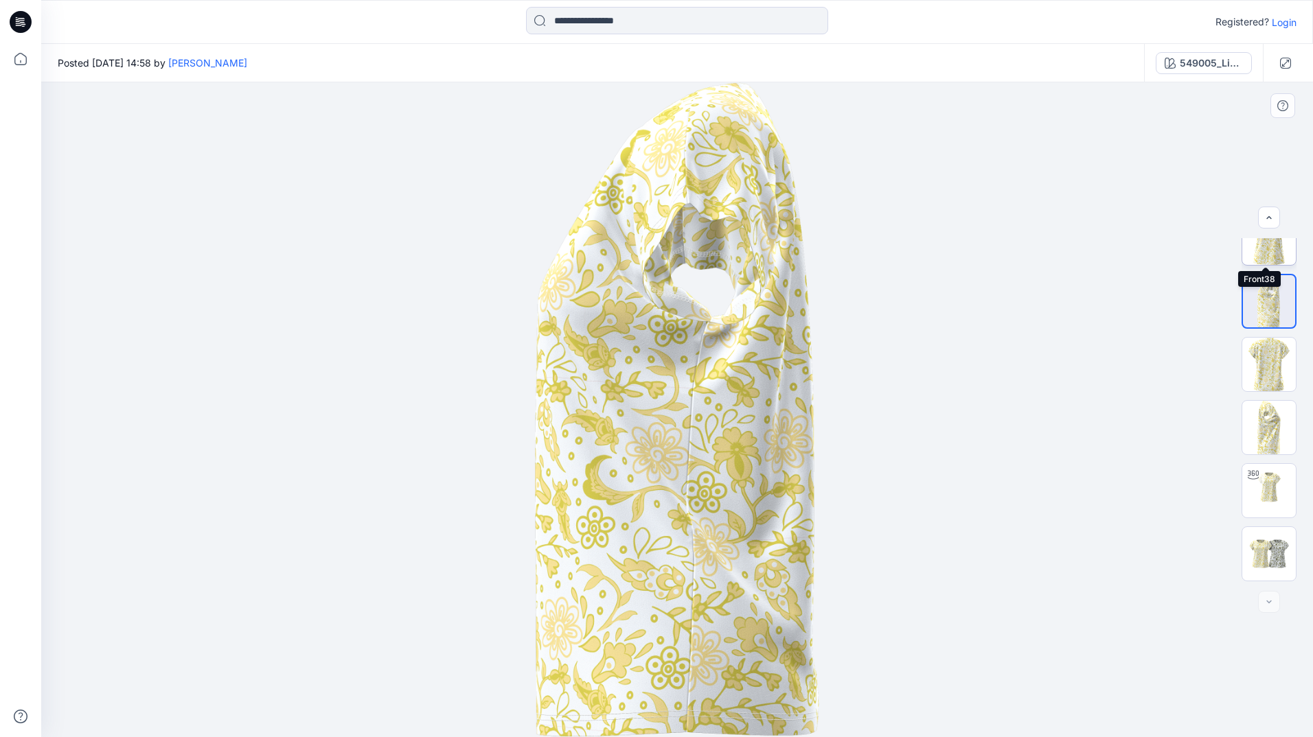
click at [1260, 255] on img at bounding box center [1269, 238] width 54 height 54
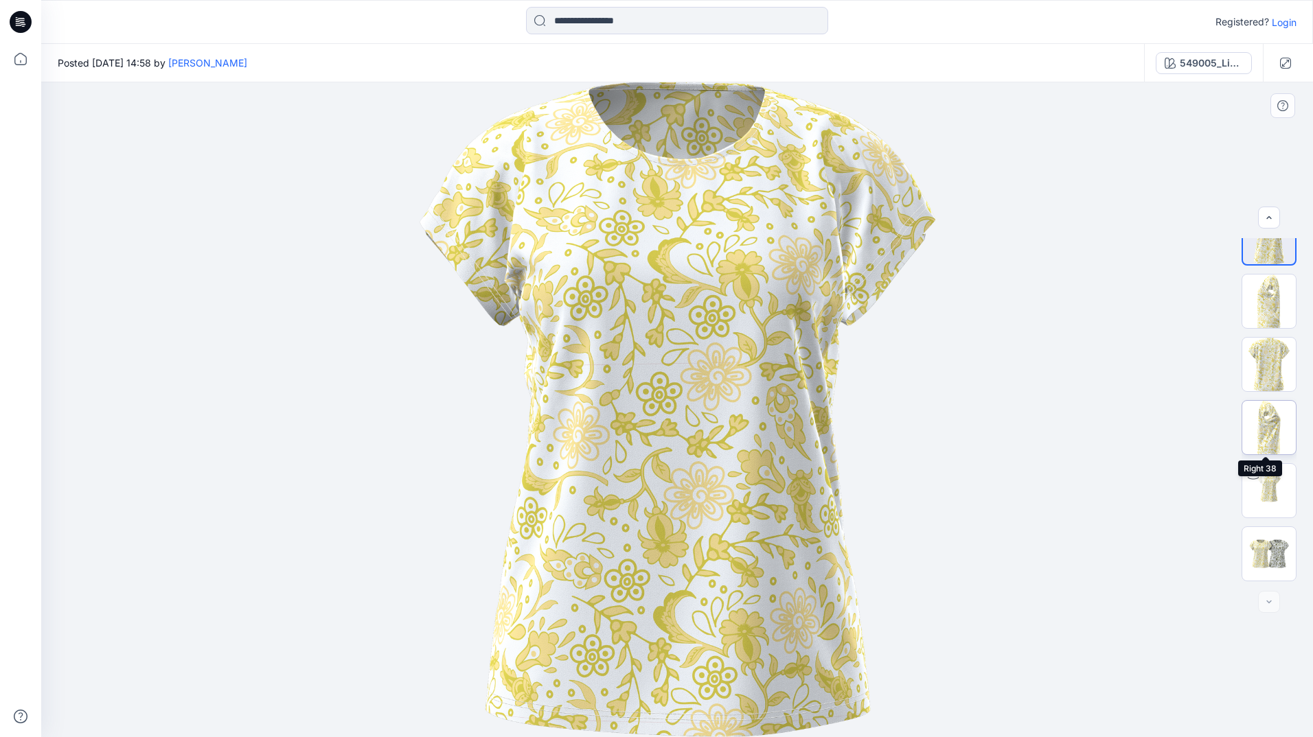
click at [1256, 433] on img at bounding box center [1269, 428] width 54 height 54
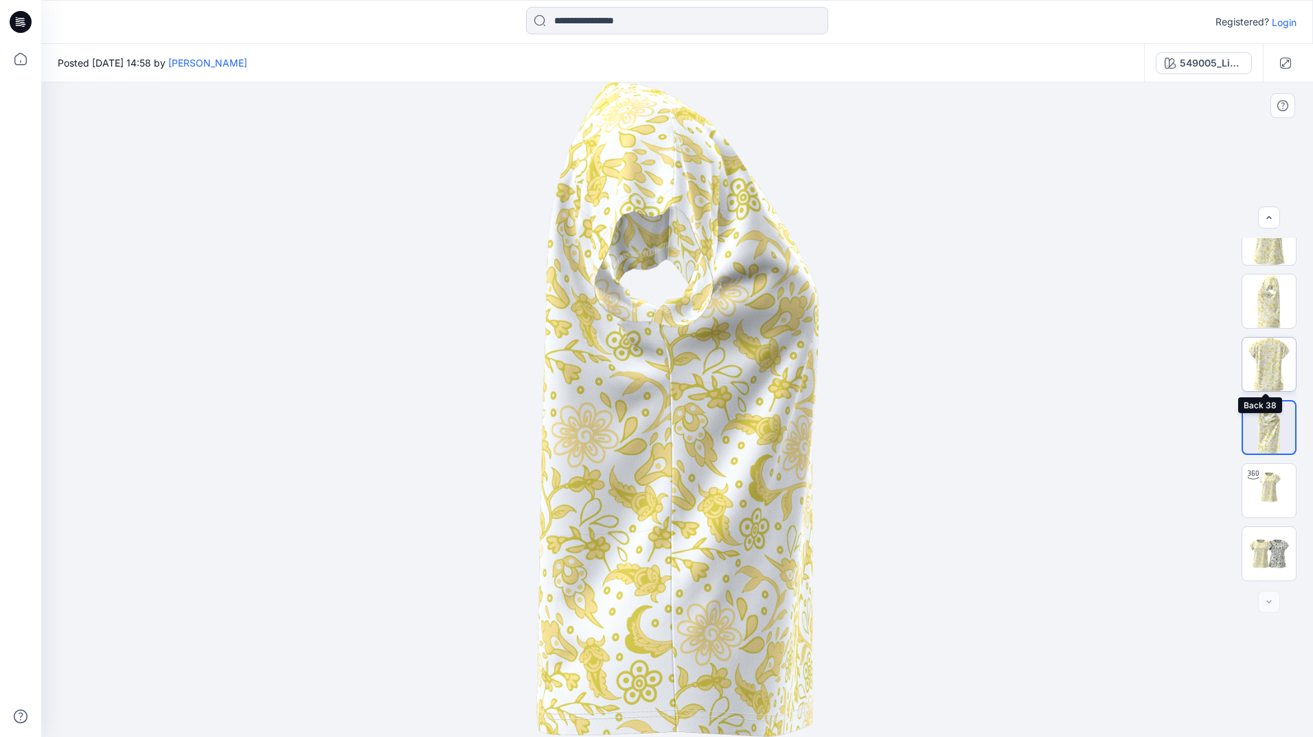
click at [1265, 374] on img at bounding box center [1269, 365] width 54 height 54
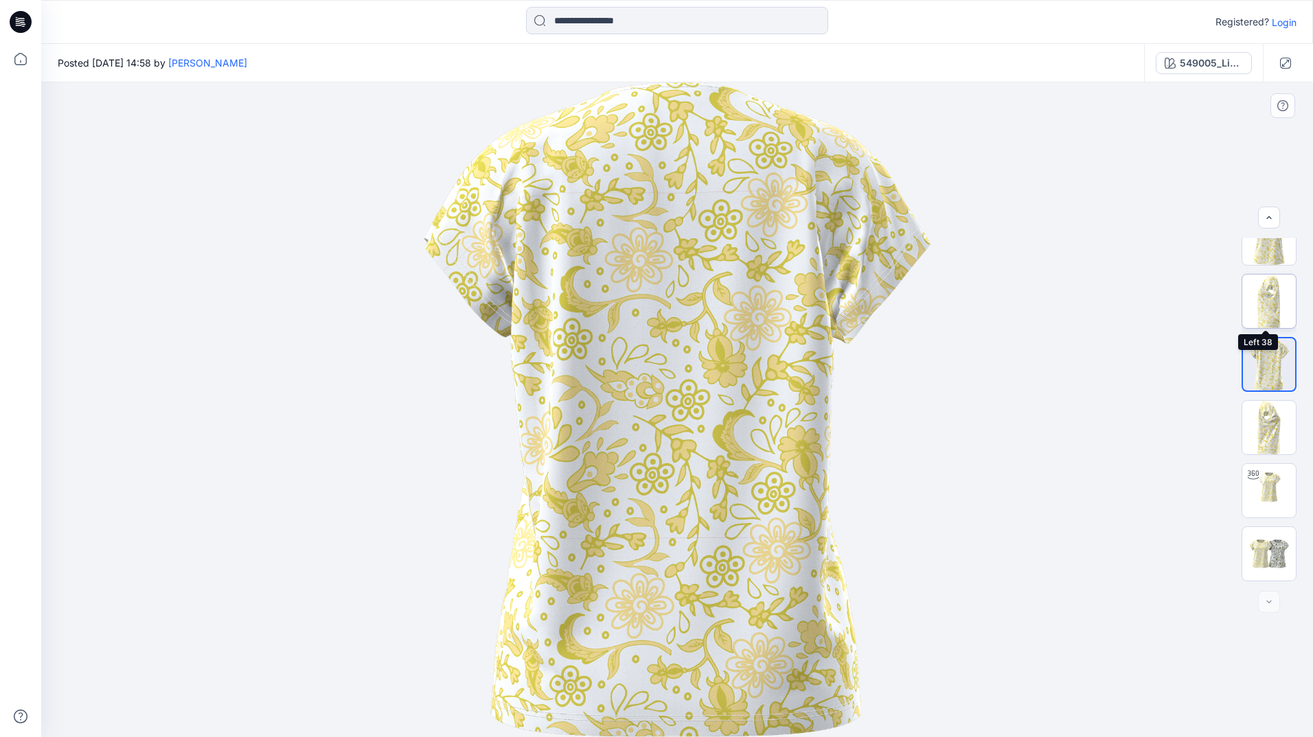
click at [1281, 306] on img at bounding box center [1269, 302] width 54 height 54
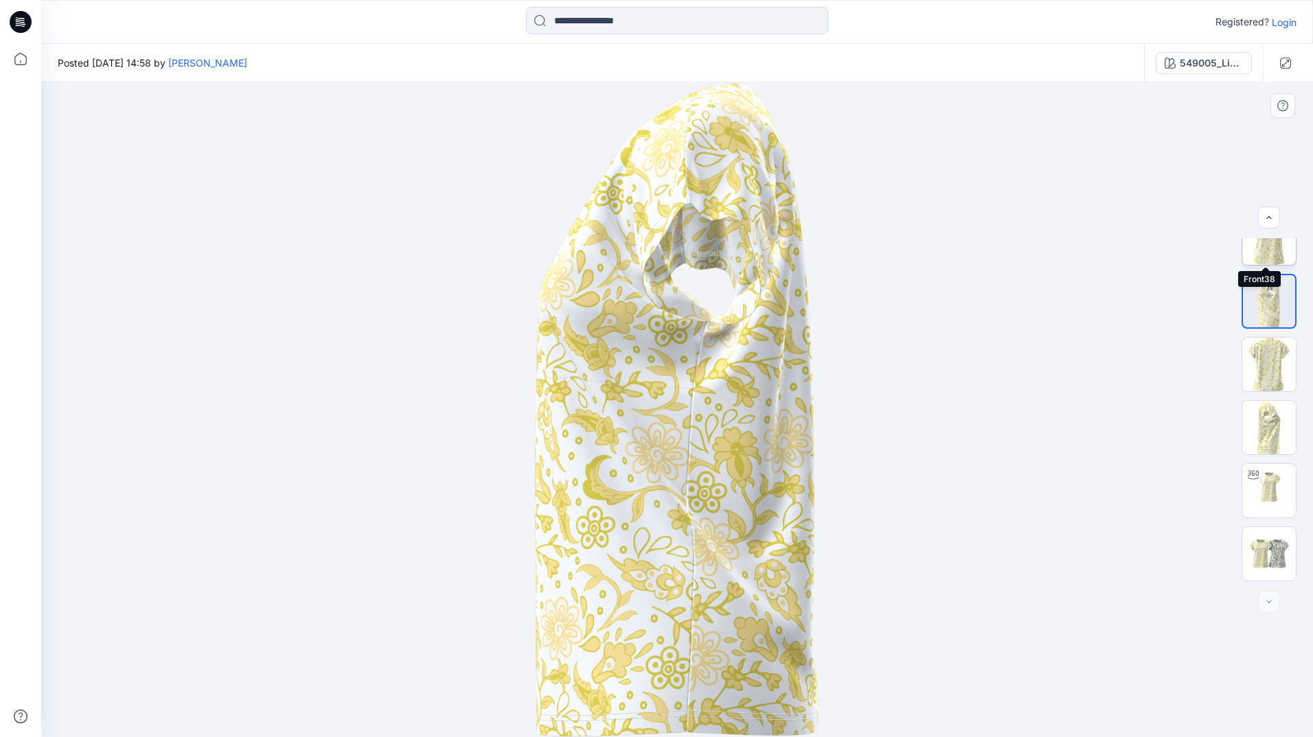
click at [1283, 244] on img at bounding box center [1269, 238] width 54 height 54
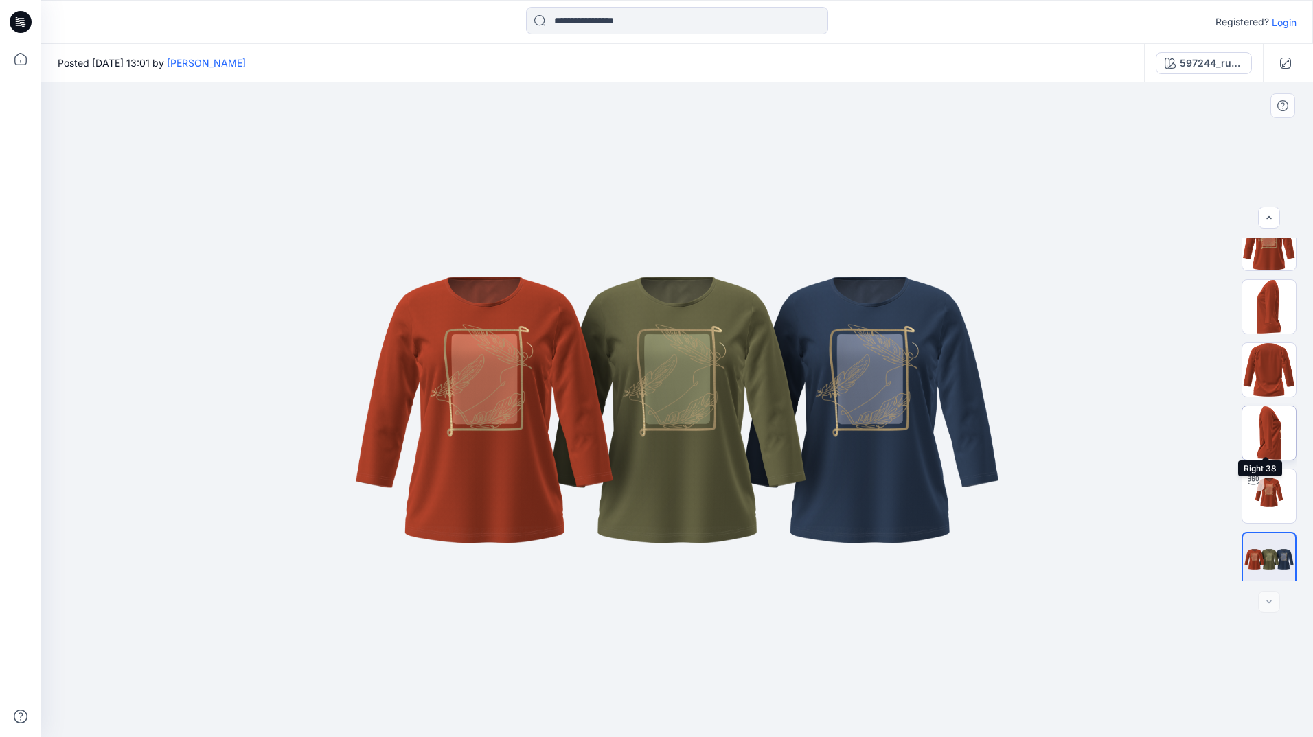
scroll to position [27, 0]
drag, startPoint x: 509, startPoint y: 360, endPoint x: 524, endPoint y: 362, distance: 15.2
click at [524, 360] on img at bounding box center [677, 410] width 687 height 412
drag, startPoint x: 490, startPoint y: 384, endPoint x: 637, endPoint y: 417, distance: 150.7
click at [637, 417] on img at bounding box center [677, 410] width 687 height 412
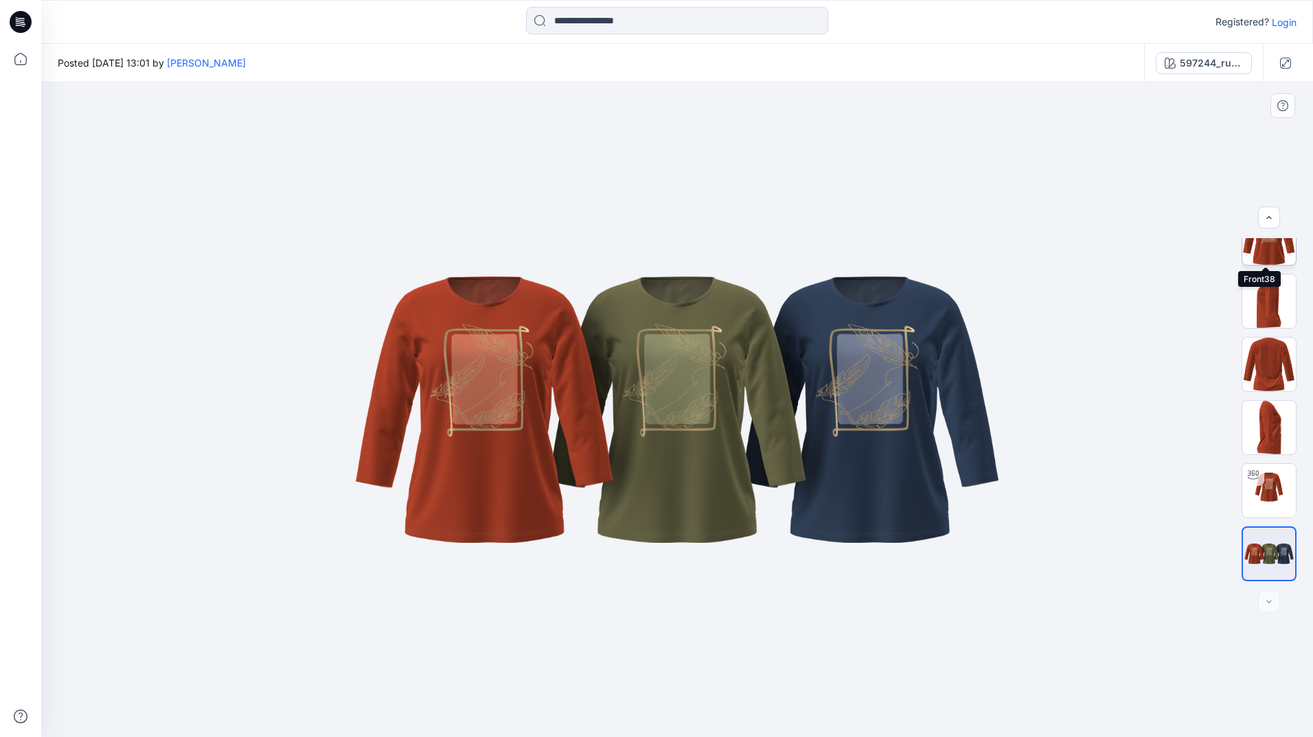
click at [1277, 253] on img at bounding box center [1269, 238] width 54 height 54
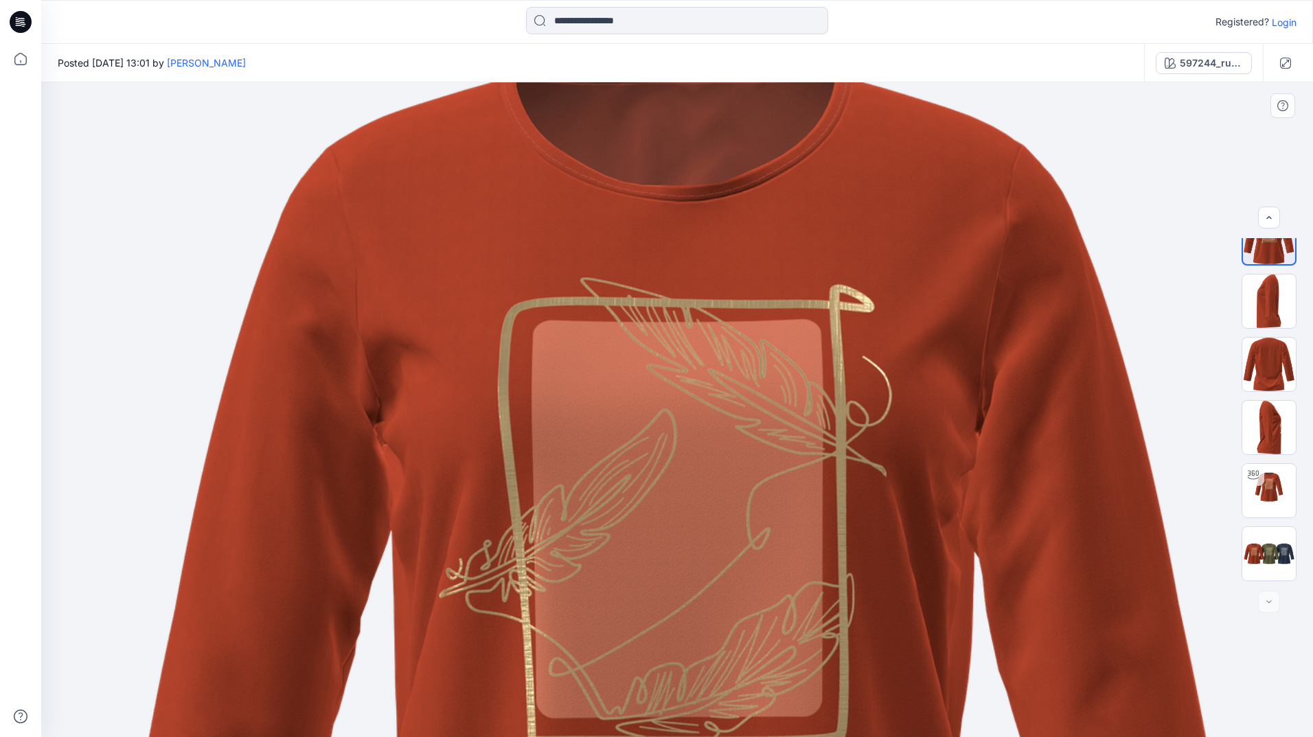
drag, startPoint x: 728, startPoint y: 271, endPoint x: 648, endPoint y: 516, distance: 258.6
click at [648, 516] on img at bounding box center [677, 655] width 1138 height 1180
